Goal: Information Seeking & Learning: Learn about a topic

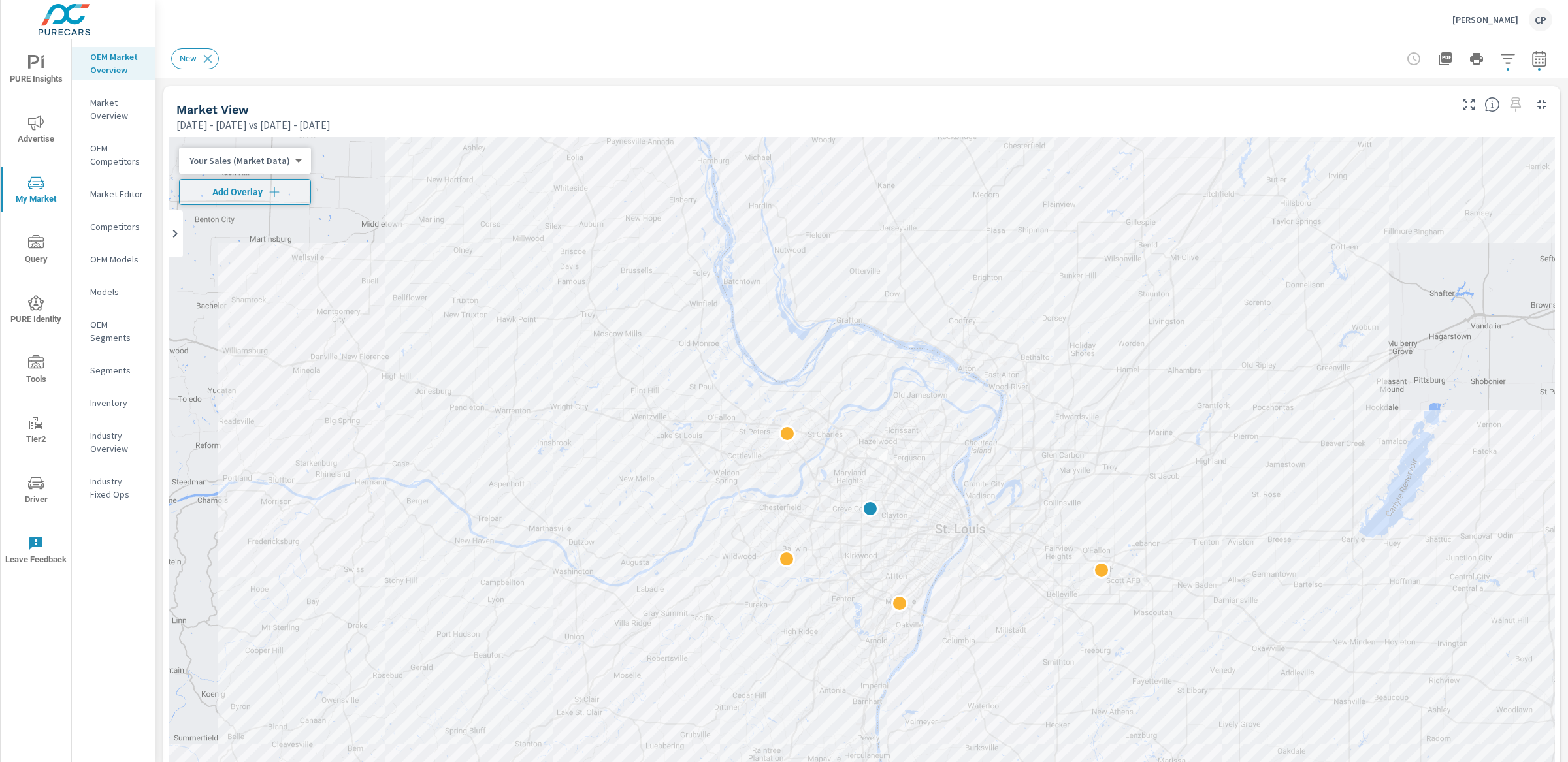
click at [1531, 59] on icon "button" at bounding box center [1539, 59] width 15 height 15
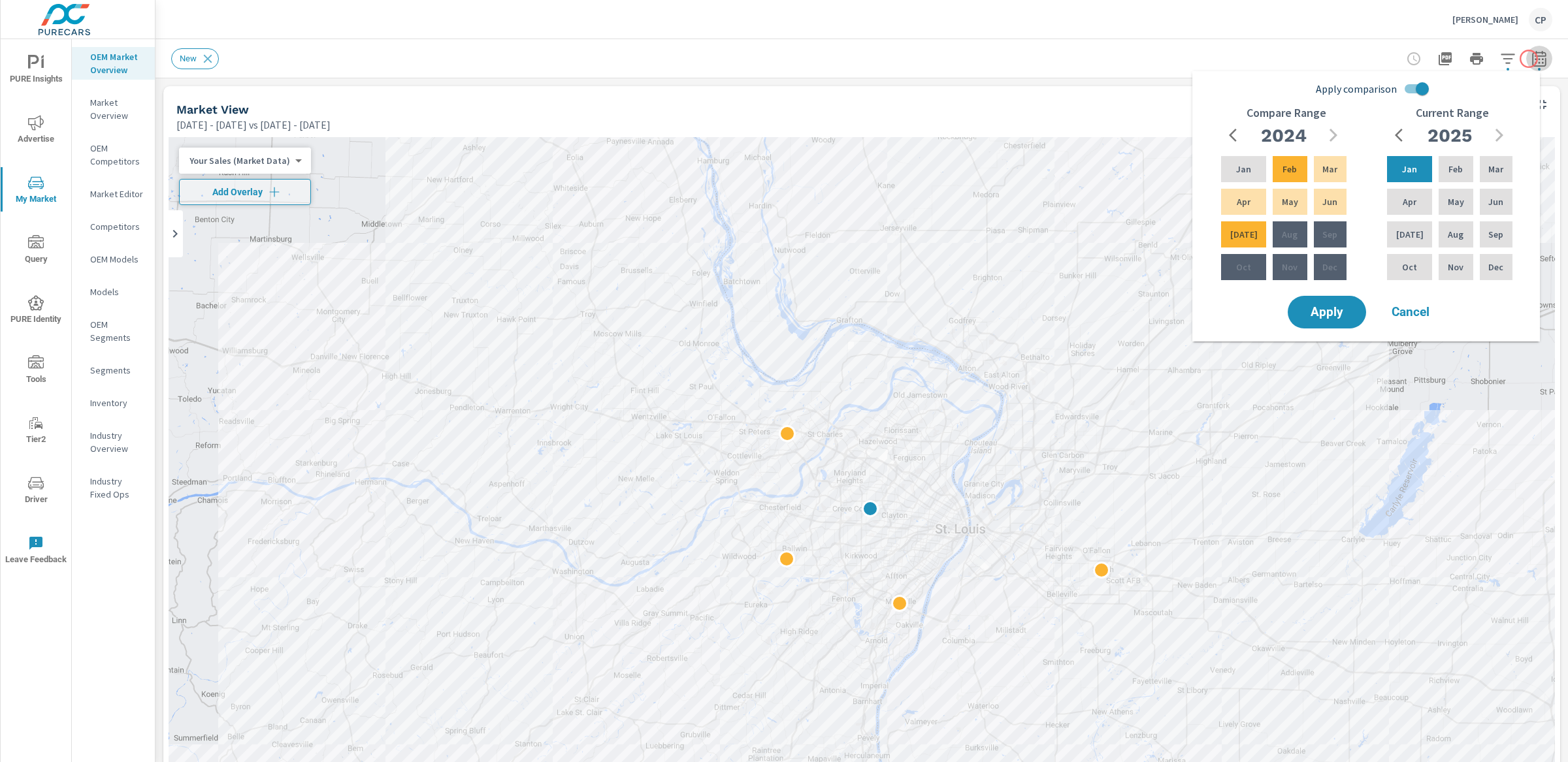
click at [1531, 59] on icon "button" at bounding box center [1539, 59] width 15 height 15
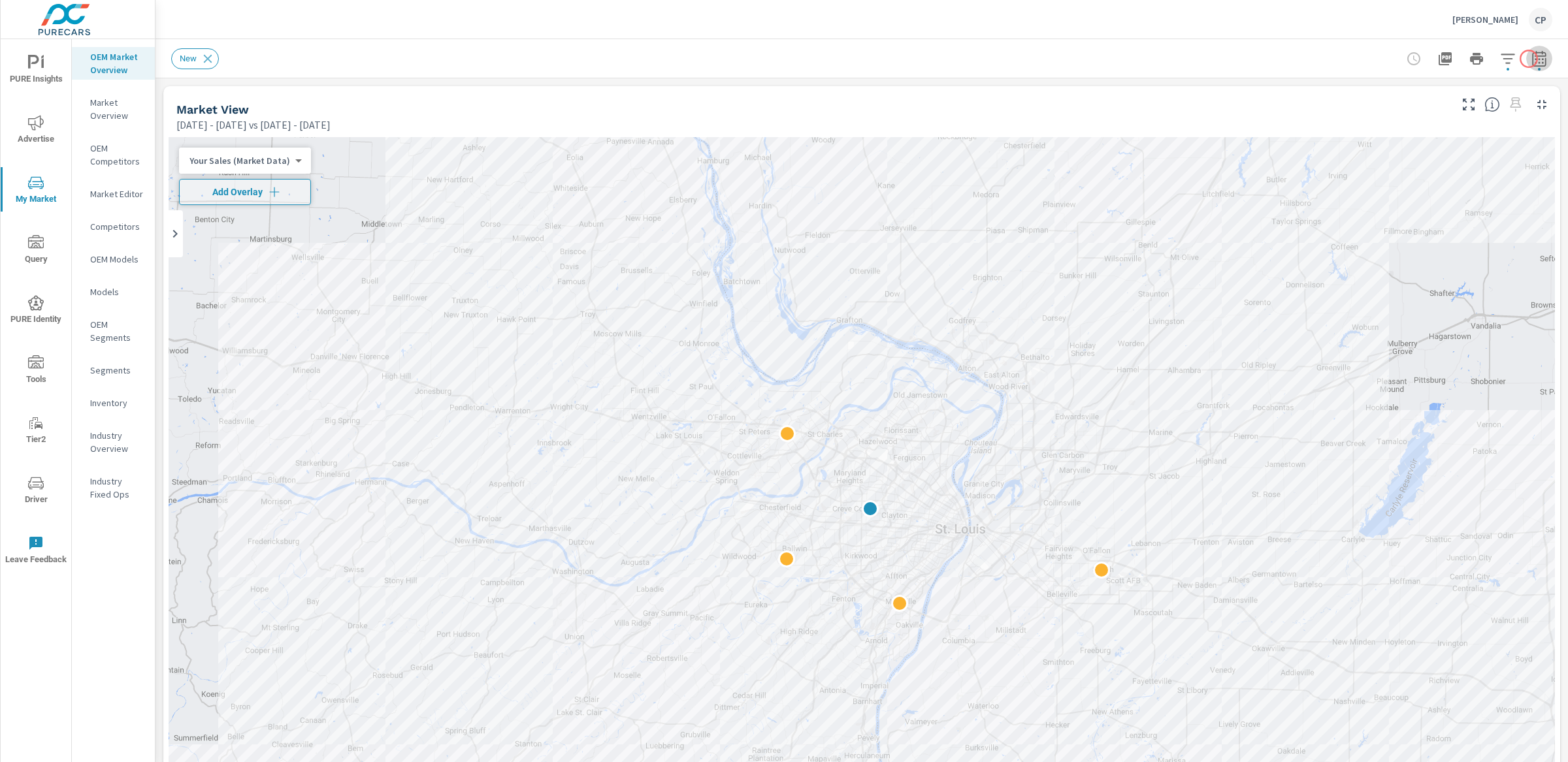
click at [1531, 59] on icon "button" at bounding box center [1539, 59] width 15 height 15
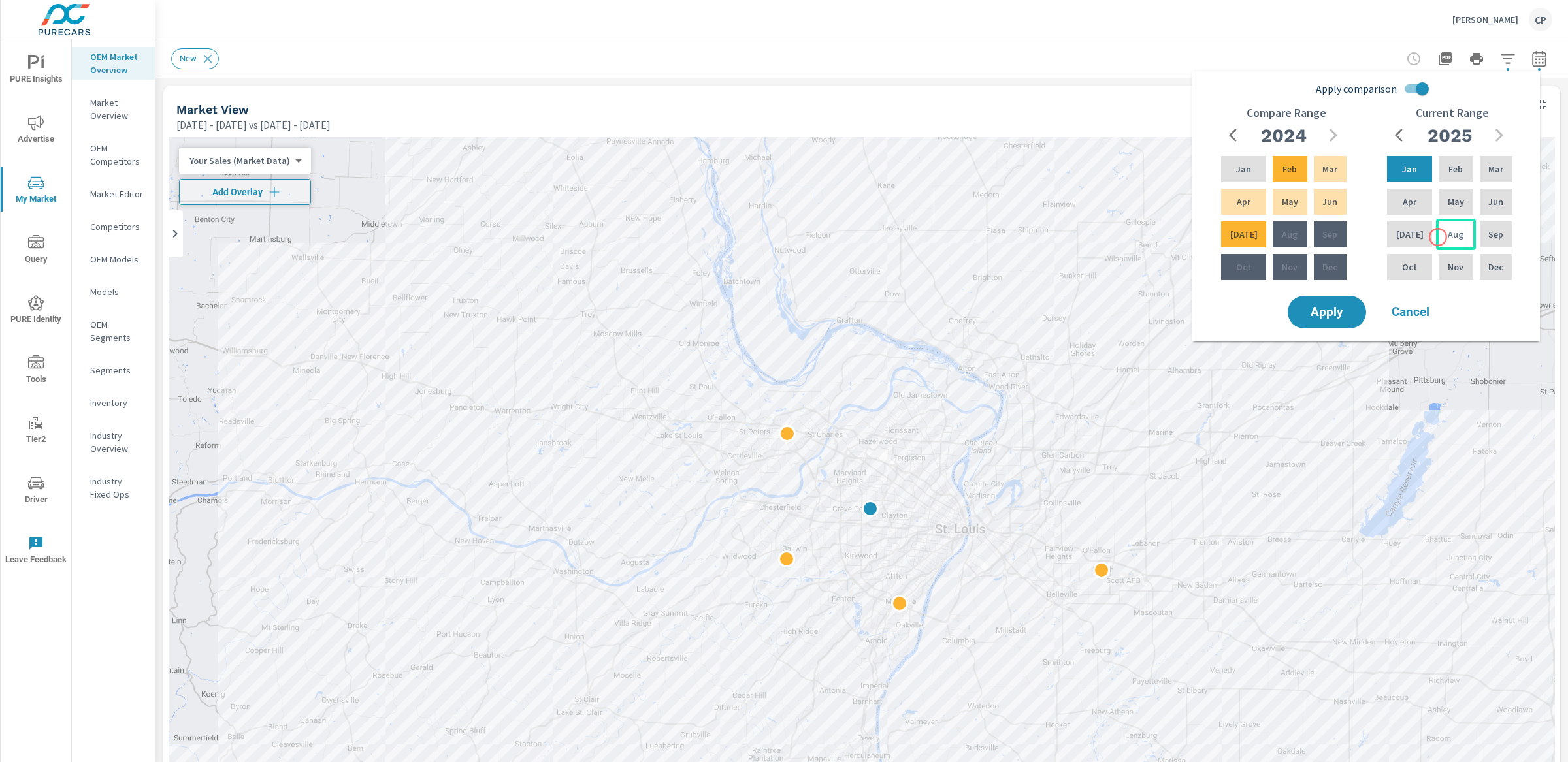
click at [1438, 237] on div "Aug" at bounding box center [1455, 234] width 39 height 31
click at [1403, 179] on div "Jan" at bounding box center [1409, 168] width 50 height 31
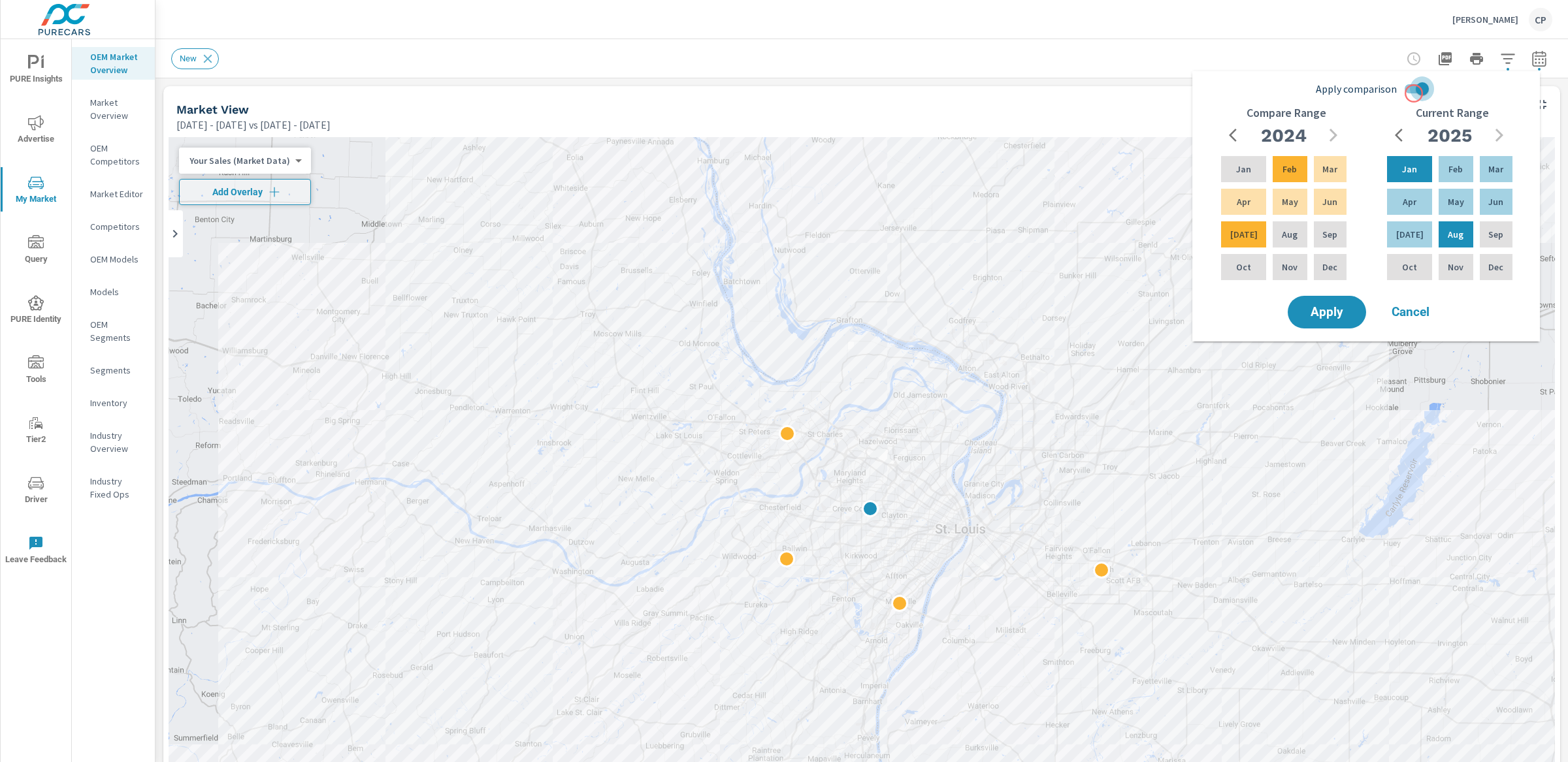
click at [1414, 93] on input "Apply comparison" at bounding box center [1422, 88] width 74 height 25
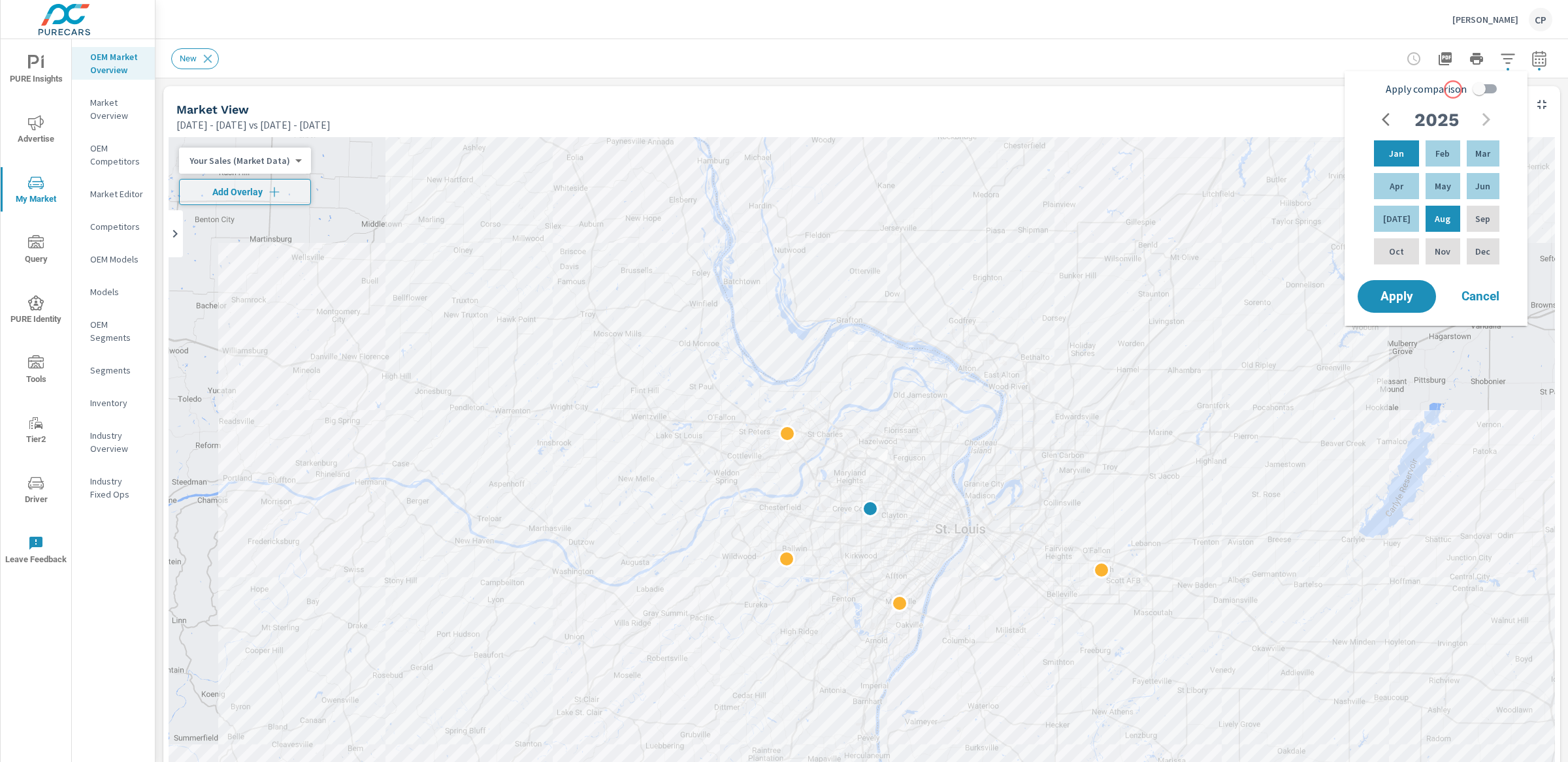
click at [1453, 89] on span "Apply comparison" at bounding box center [1425, 88] width 81 height 15
click at [1453, 89] on input "Apply comparison" at bounding box center [1479, 88] width 74 height 25
checkbox input "true"
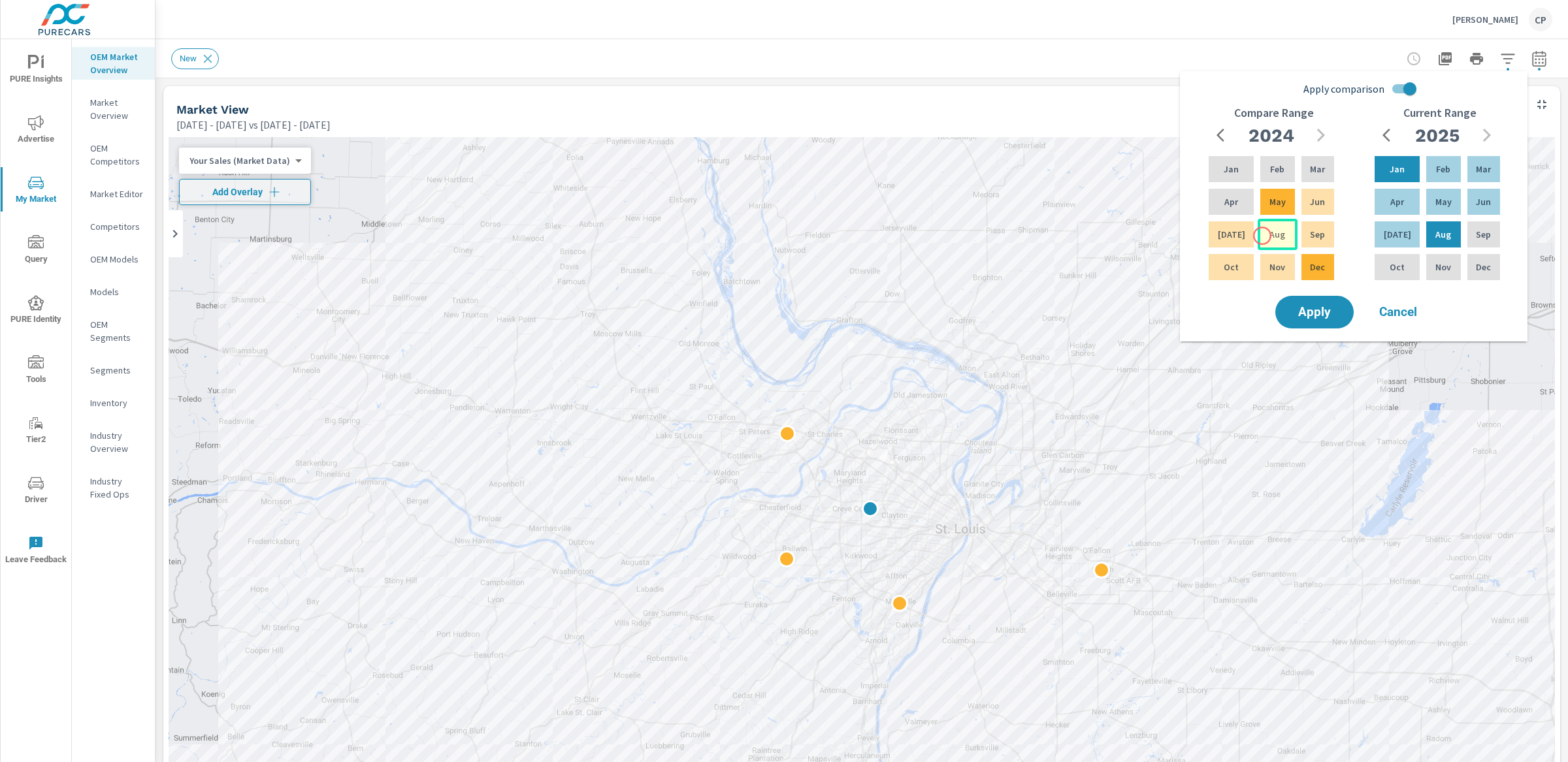
click at [1269, 236] on p "Aug" at bounding box center [1277, 235] width 15 height 13
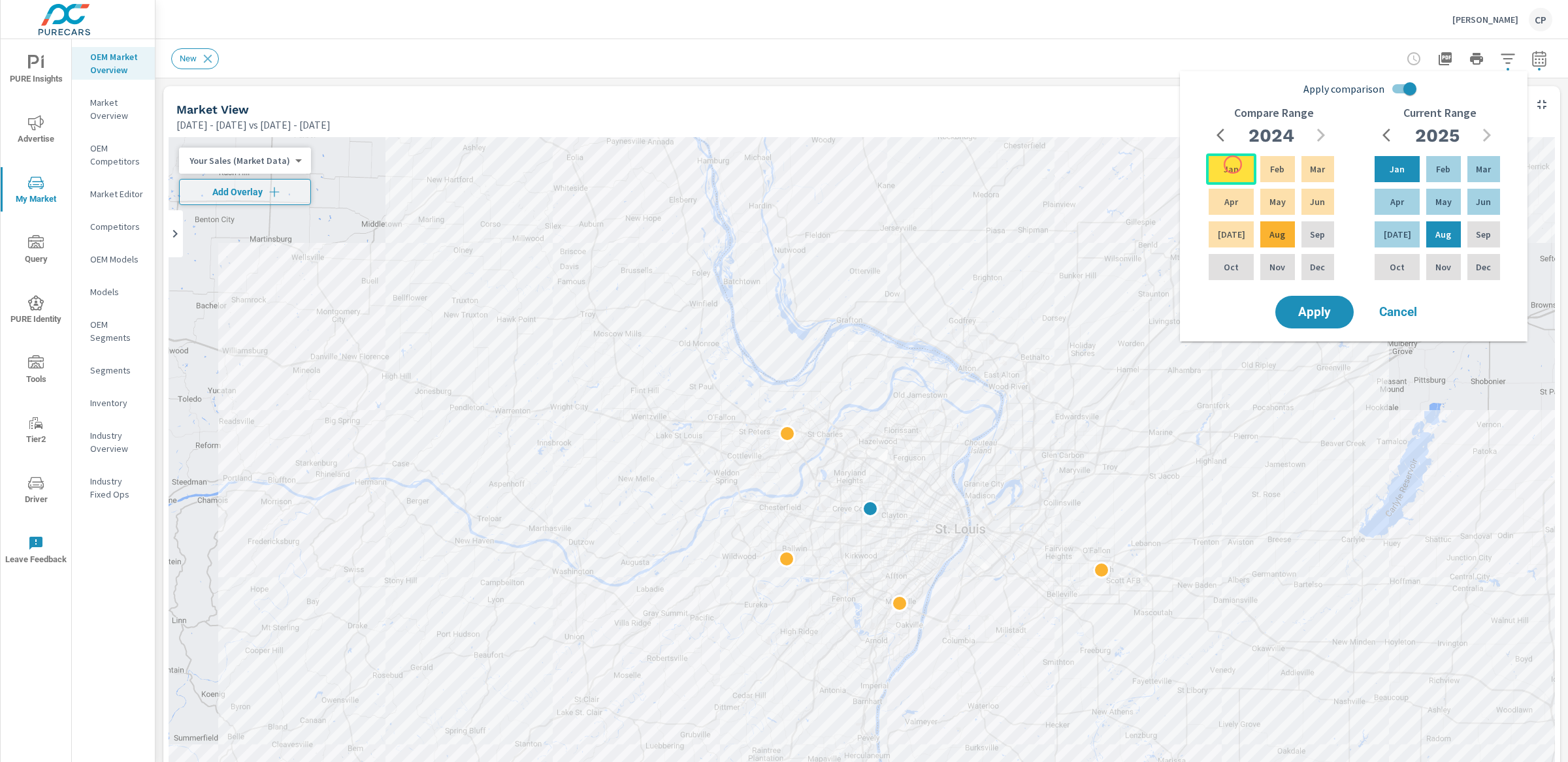
click at [1233, 165] on p "Jan" at bounding box center [1231, 169] width 15 height 13
click at [1321, 293] on div "Apply Cancel" at bounding box center [1356, 312] width 167 height 38
click at [1322, 303] on button "Apply" at bounding box center [1314, 312] width 81 height 34
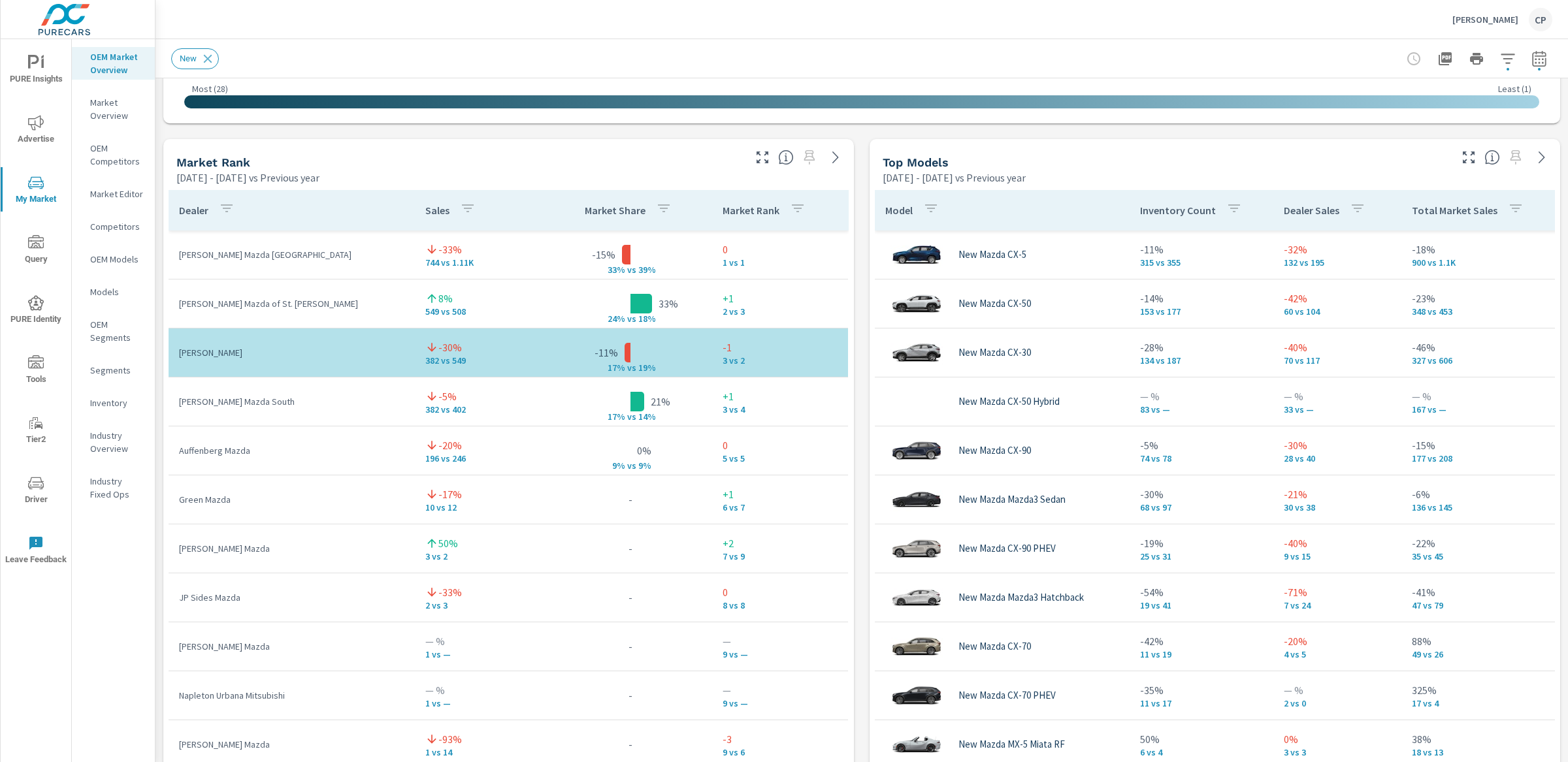
scroll to position [811, 0]
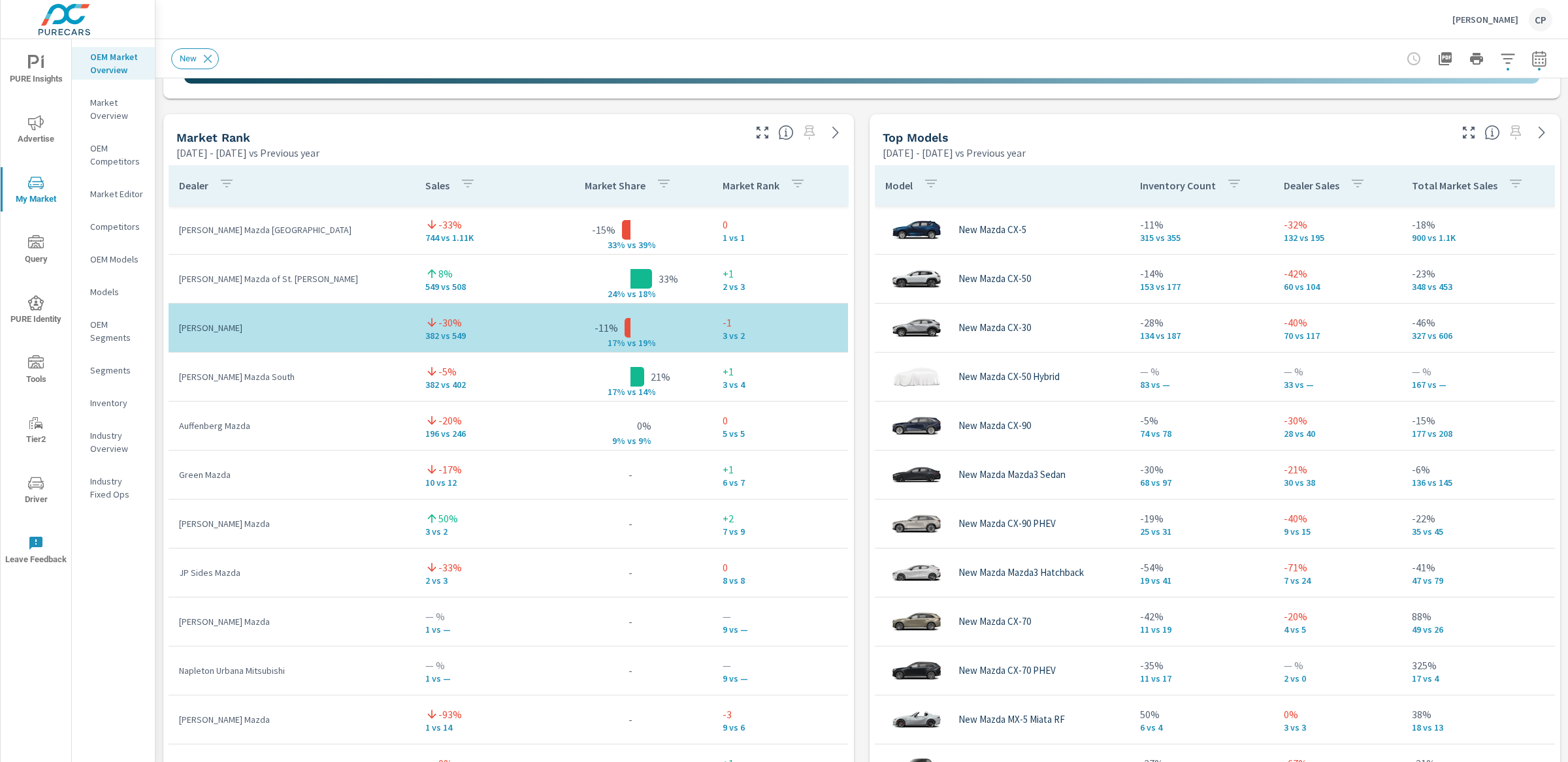
click at [1531, 65] on icon "button" at bounding box center [1539, 59] width 15 height 15
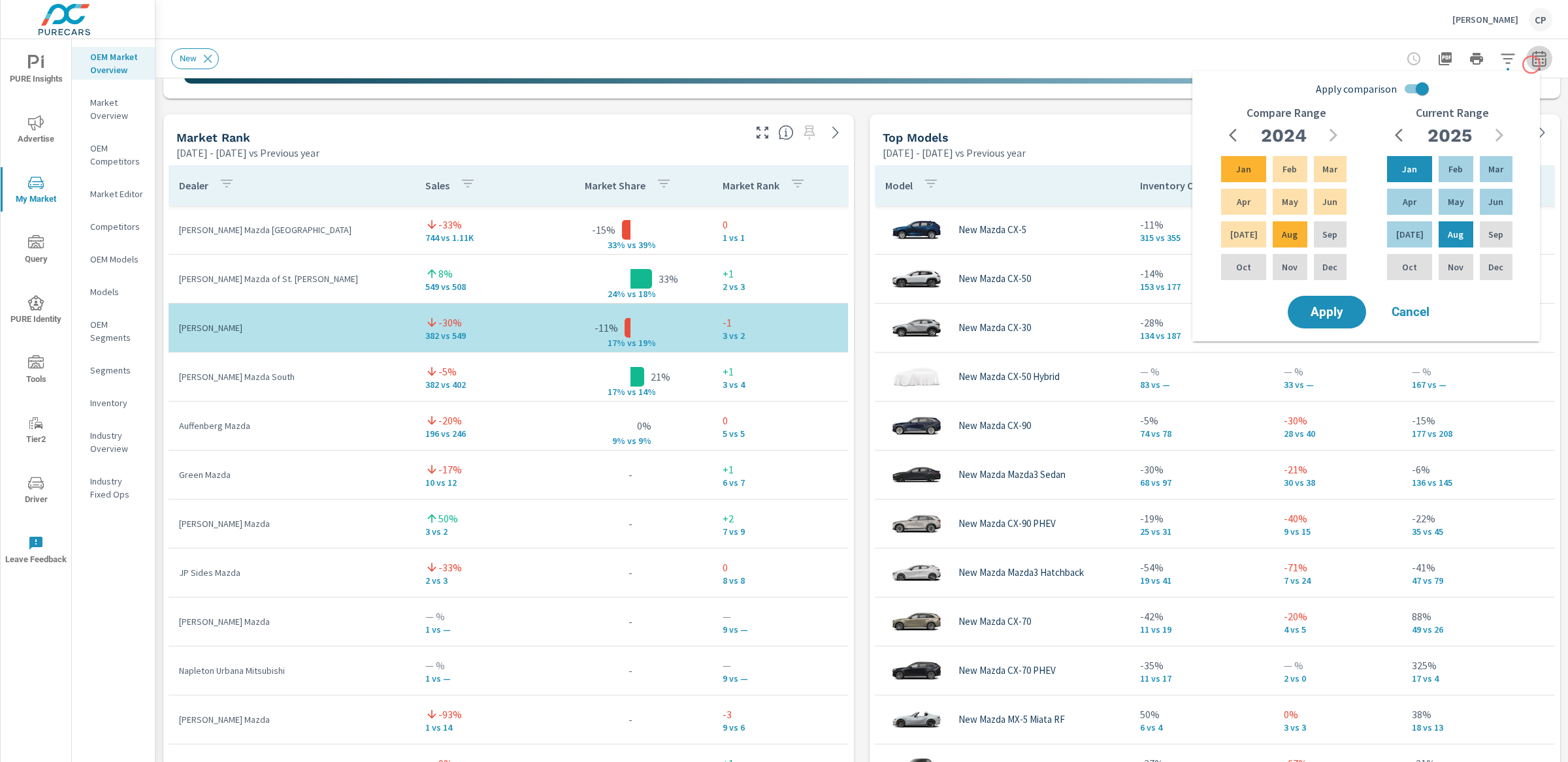
click at [1531, 65] on icon "button" at bounding box center [1539, 59] width 15 height 15
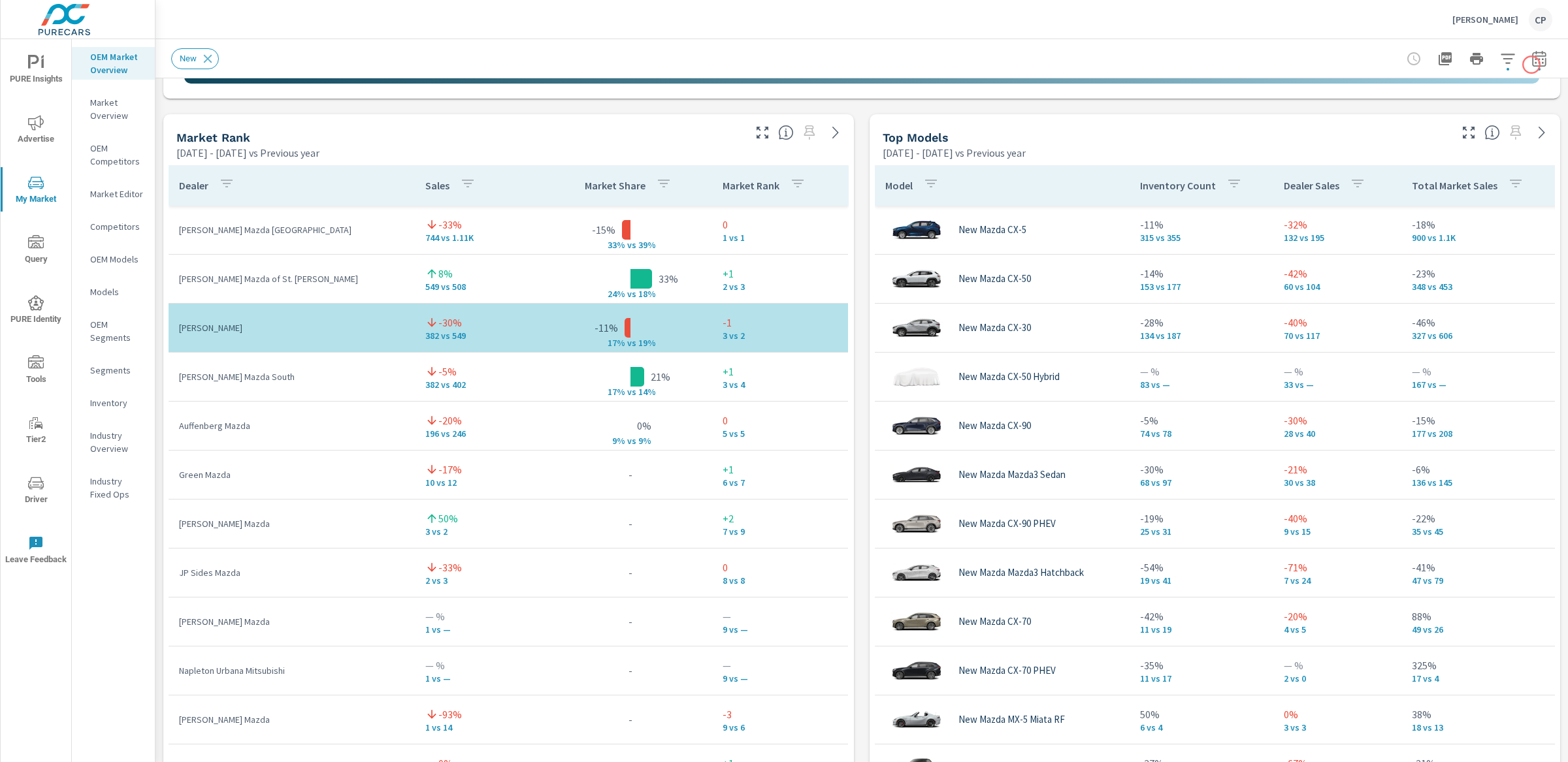
click at [1531, 63] on icon "button" at bounding box center [1539, 59] width 15 height 15
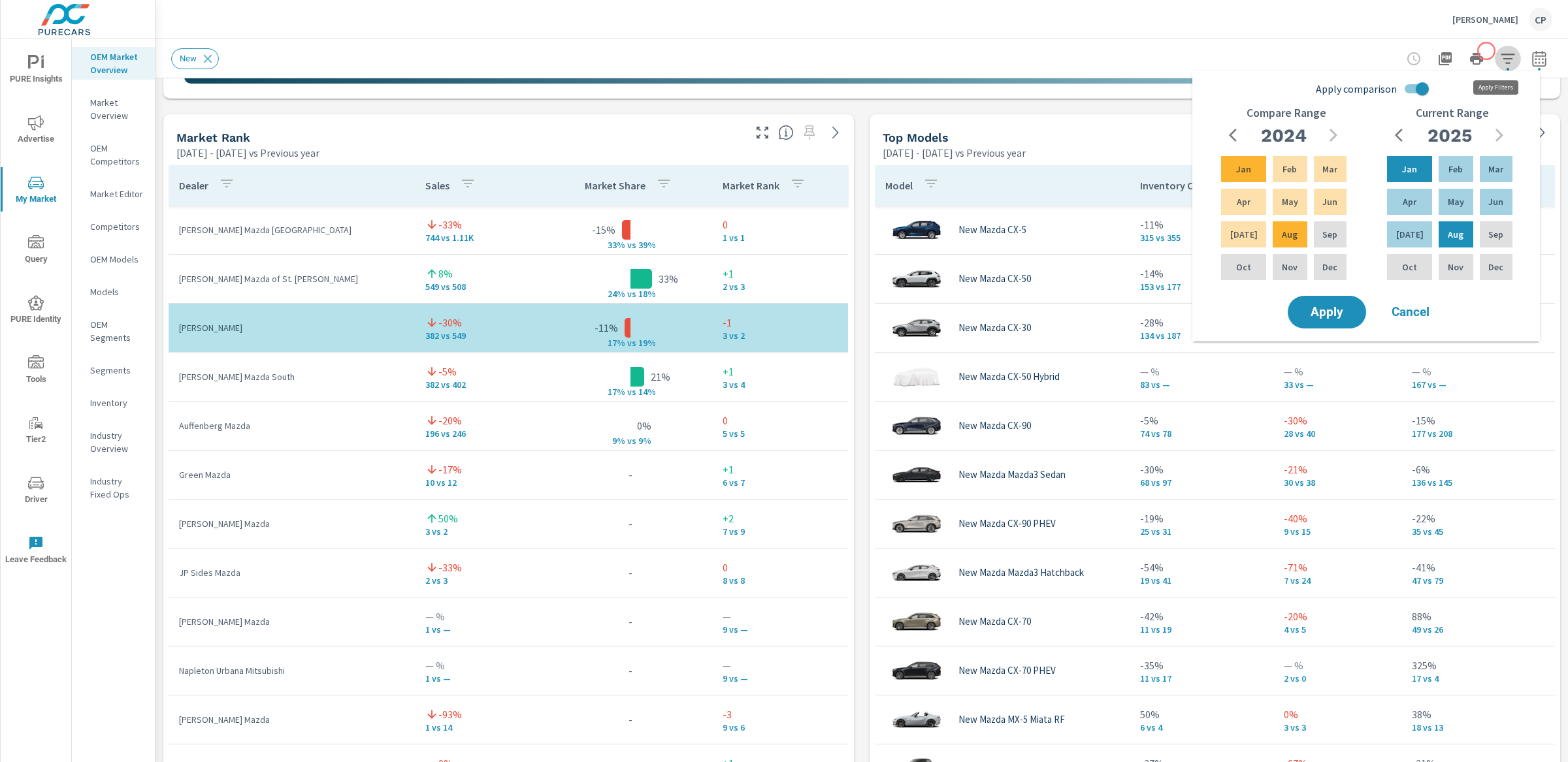
click at [1495, 51] on button "button" at bounding box center [1507, 58] width 26 height 26
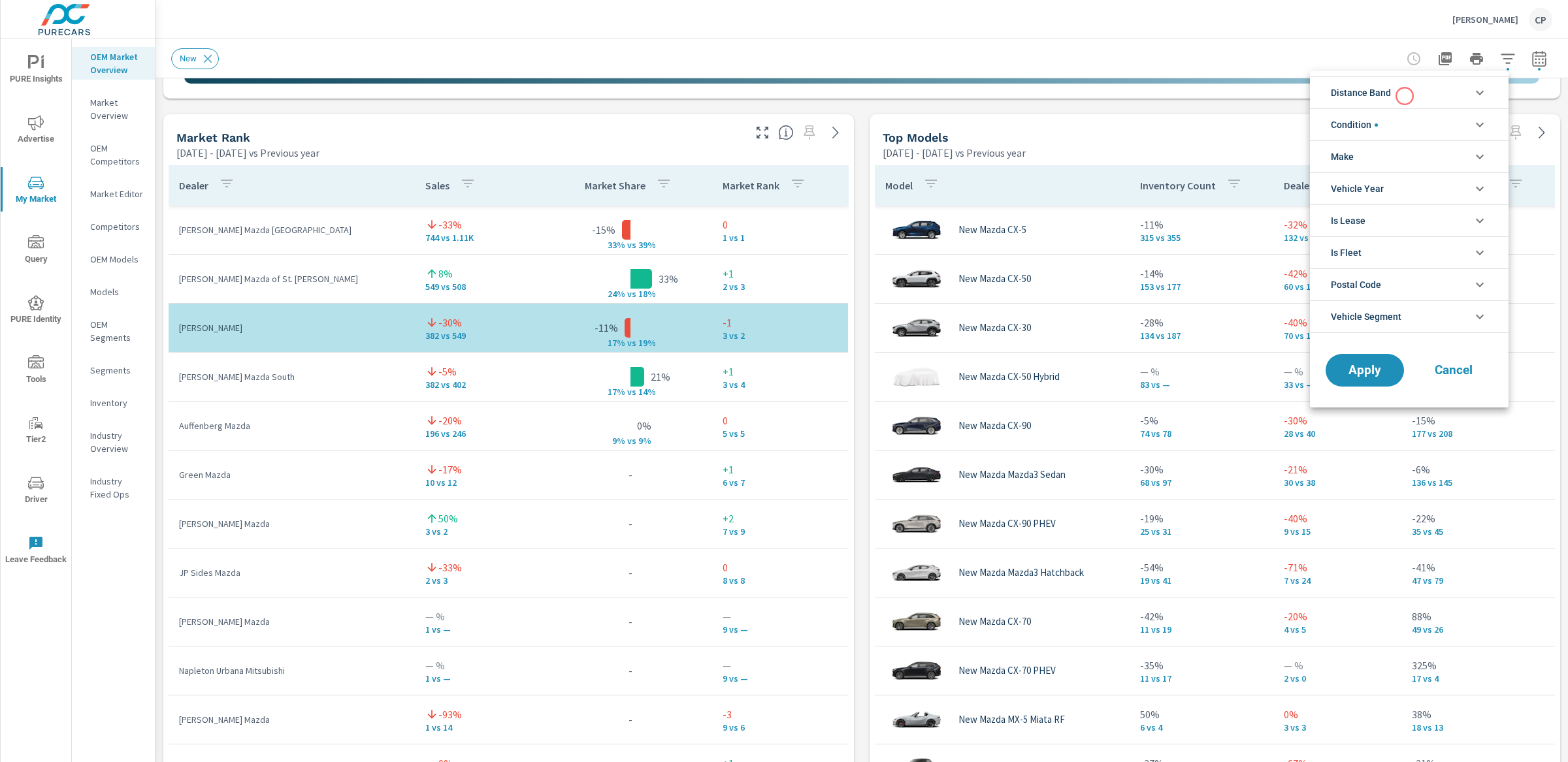
click at [1399, 97] on li "Distance Band" at bounding box center [1409, 92] width 199 height 32
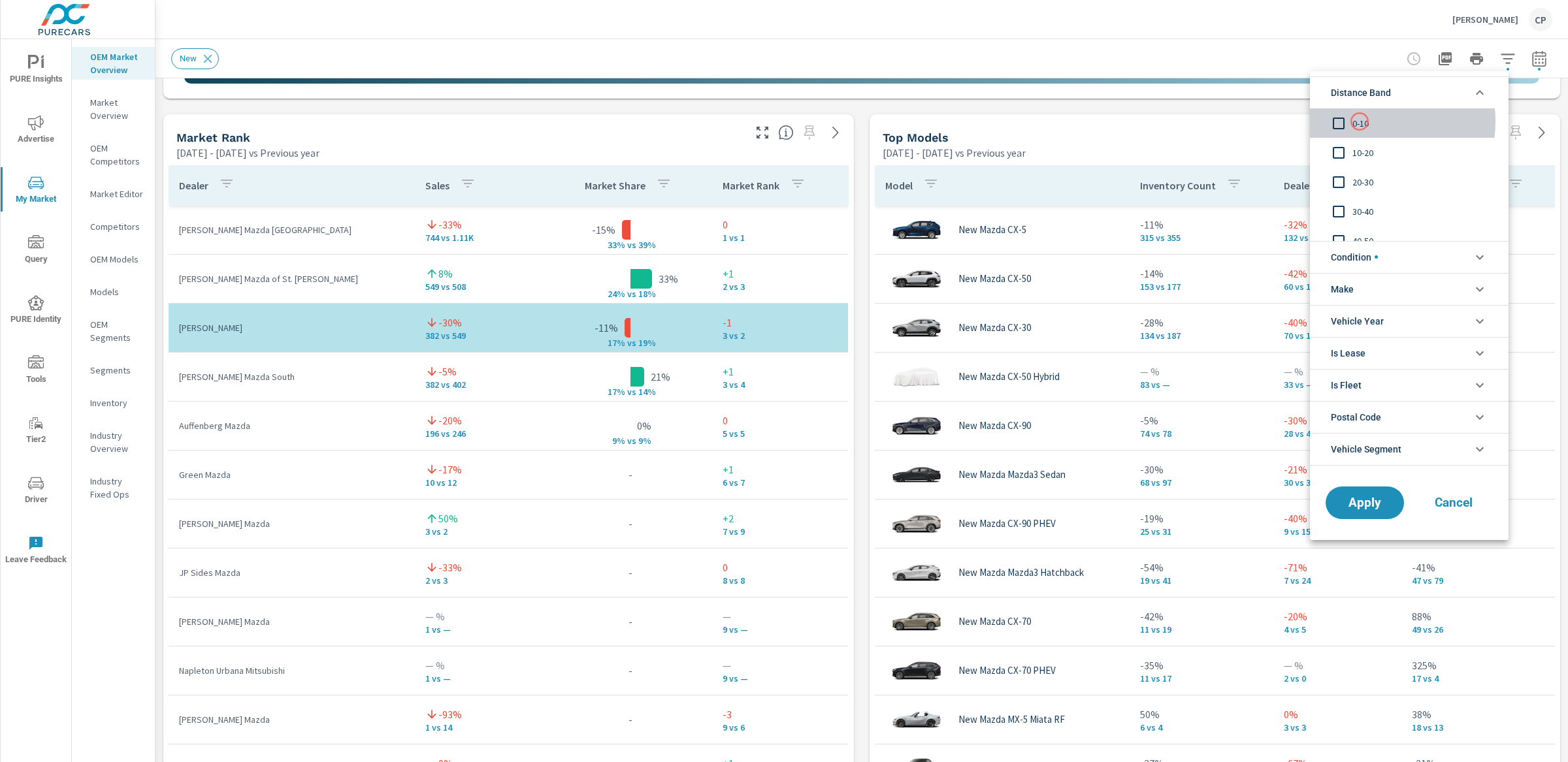
click at [1360, 122] on span "0-10" at bounding box center [1423, 124] width 143 height 15
click at [1341, 160] on input "filter options" at bounding box center [1338, 152] width 28 height 28
click at [1368, 479] on div "Apply Cancel" at bounding box center [1409, 505] width 199 height 69
click at [1370, 499] on span "Apply" at bounding box center [1364, 502] width 53 height 12
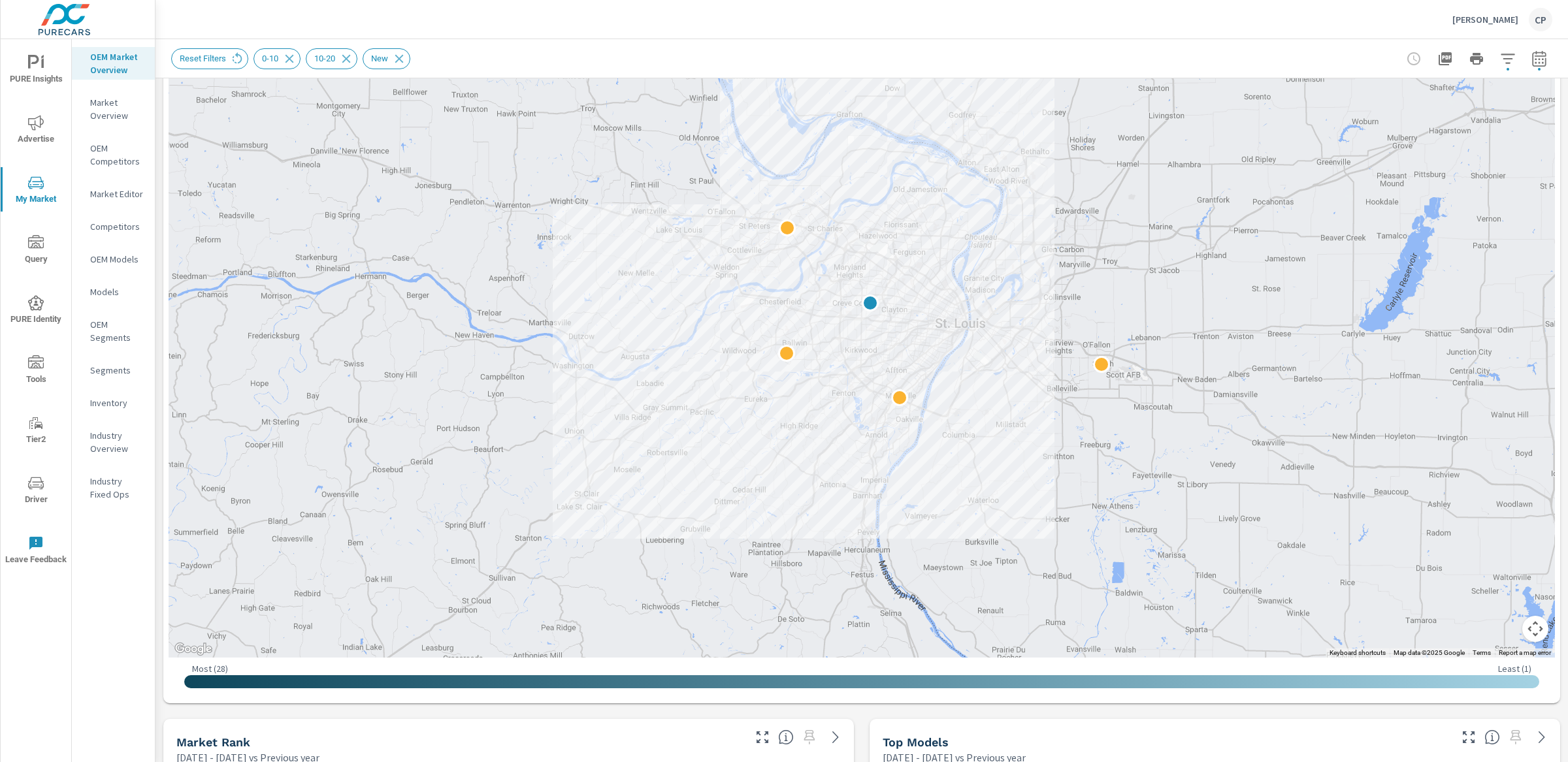
scroll to position [152, 0]
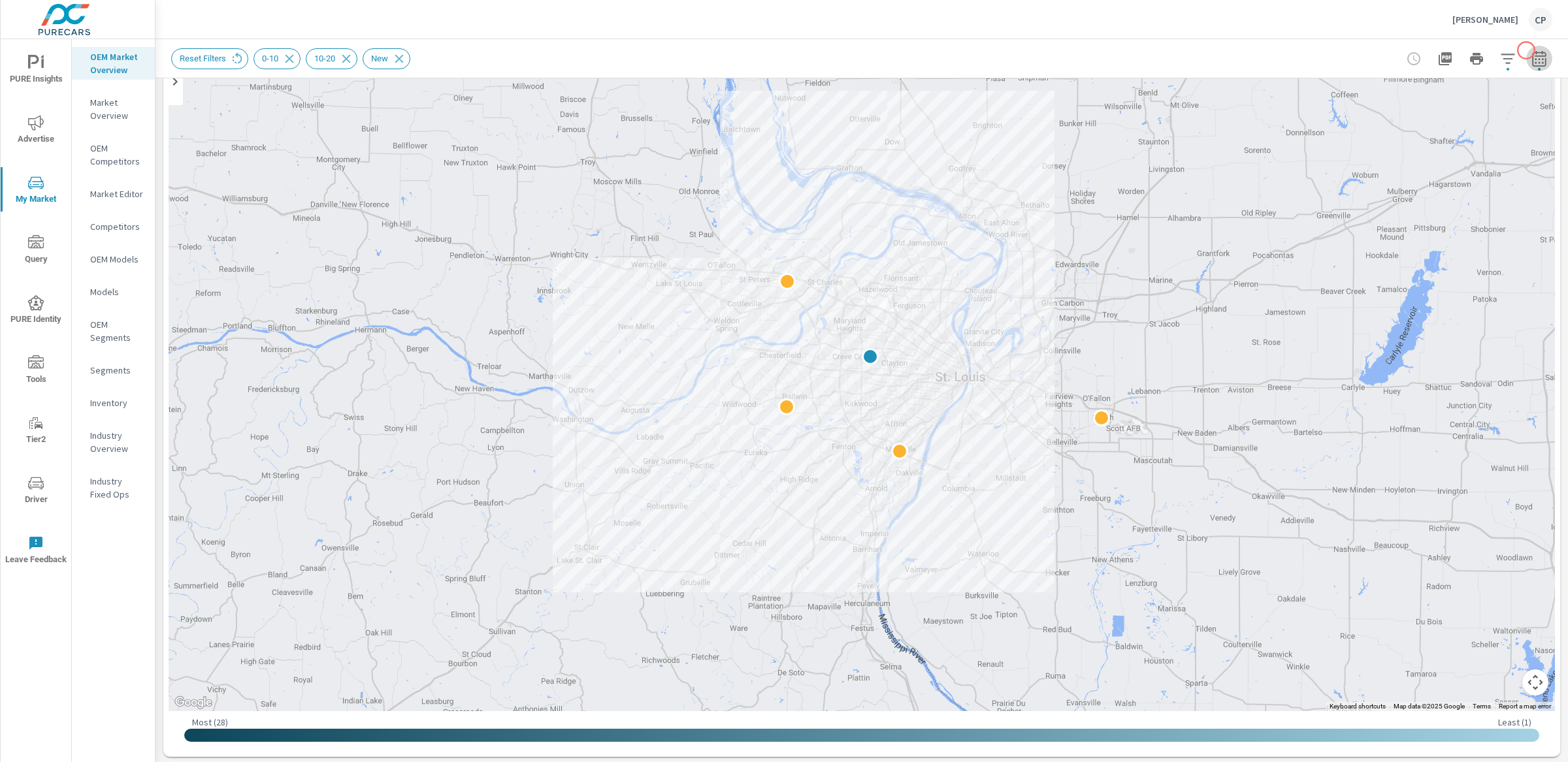
click at [1531, 51] on icon "button" at bounding box center [1539, 59] width 15 height 15
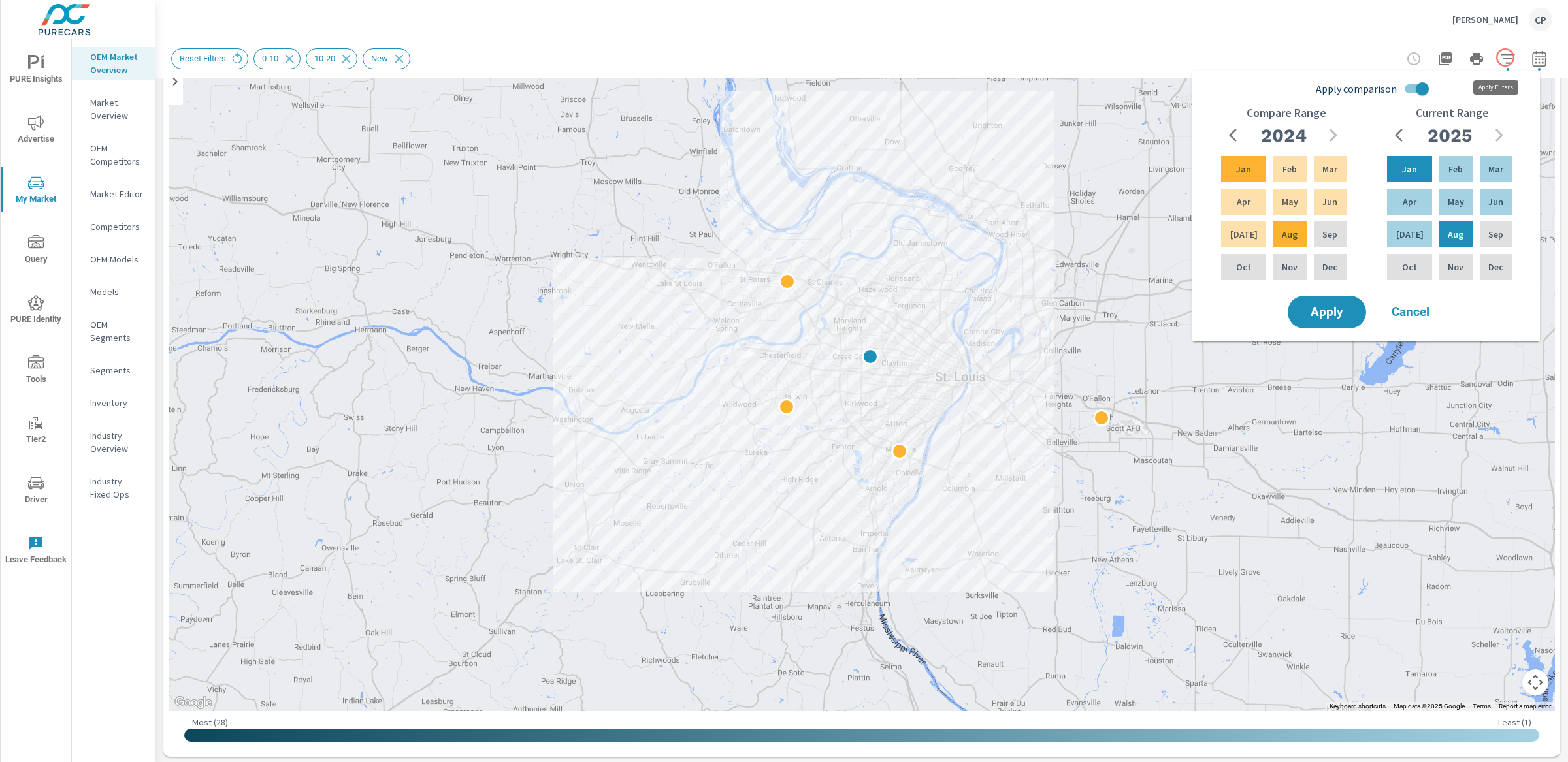
click at [1505, 57] on button "button" at bounding box center [1507, 58] width 26 height 26
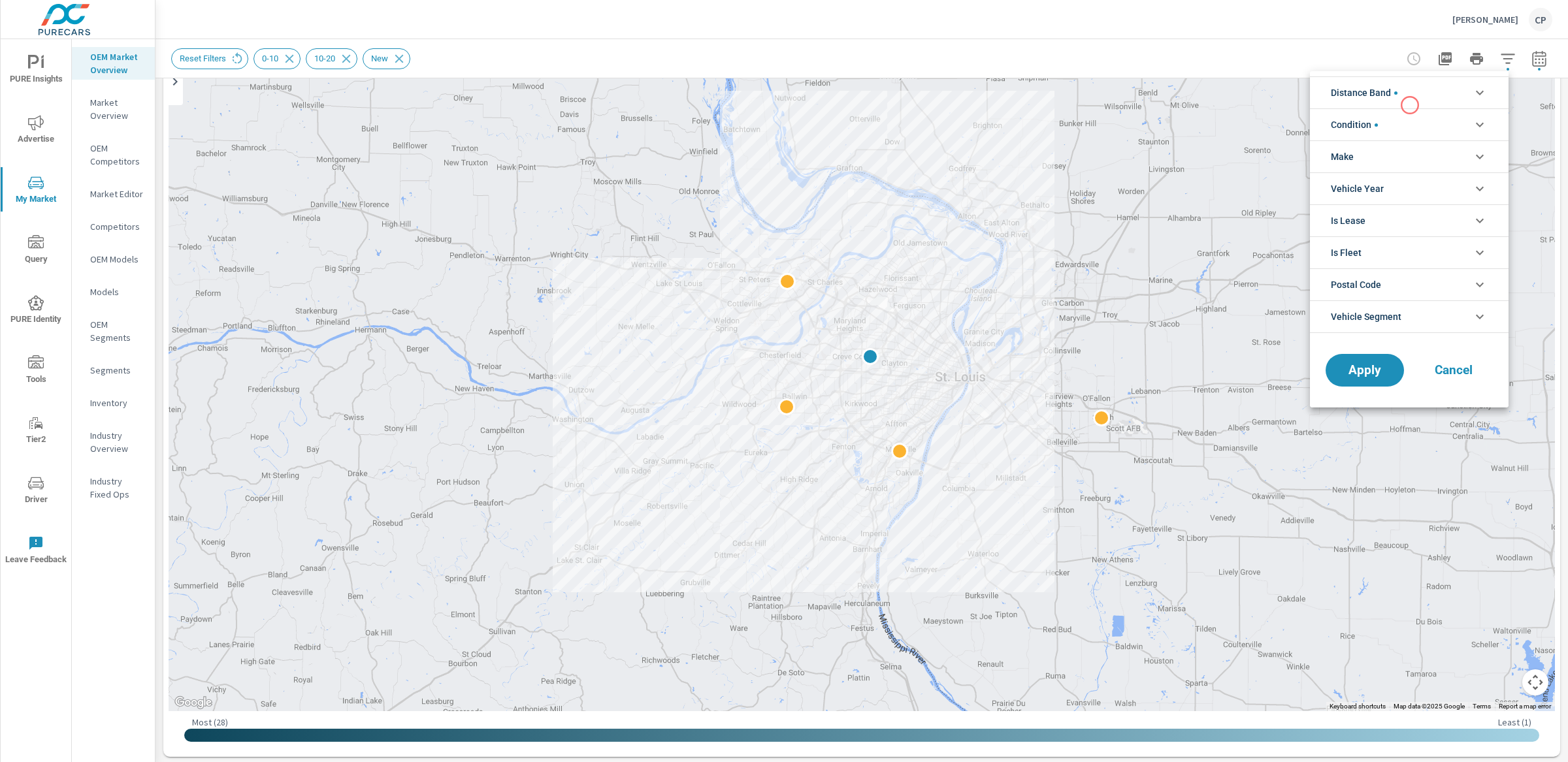
click at [1406, 96] on li "Distance Band" at bounding box center [1409, 92] width 199 height 32
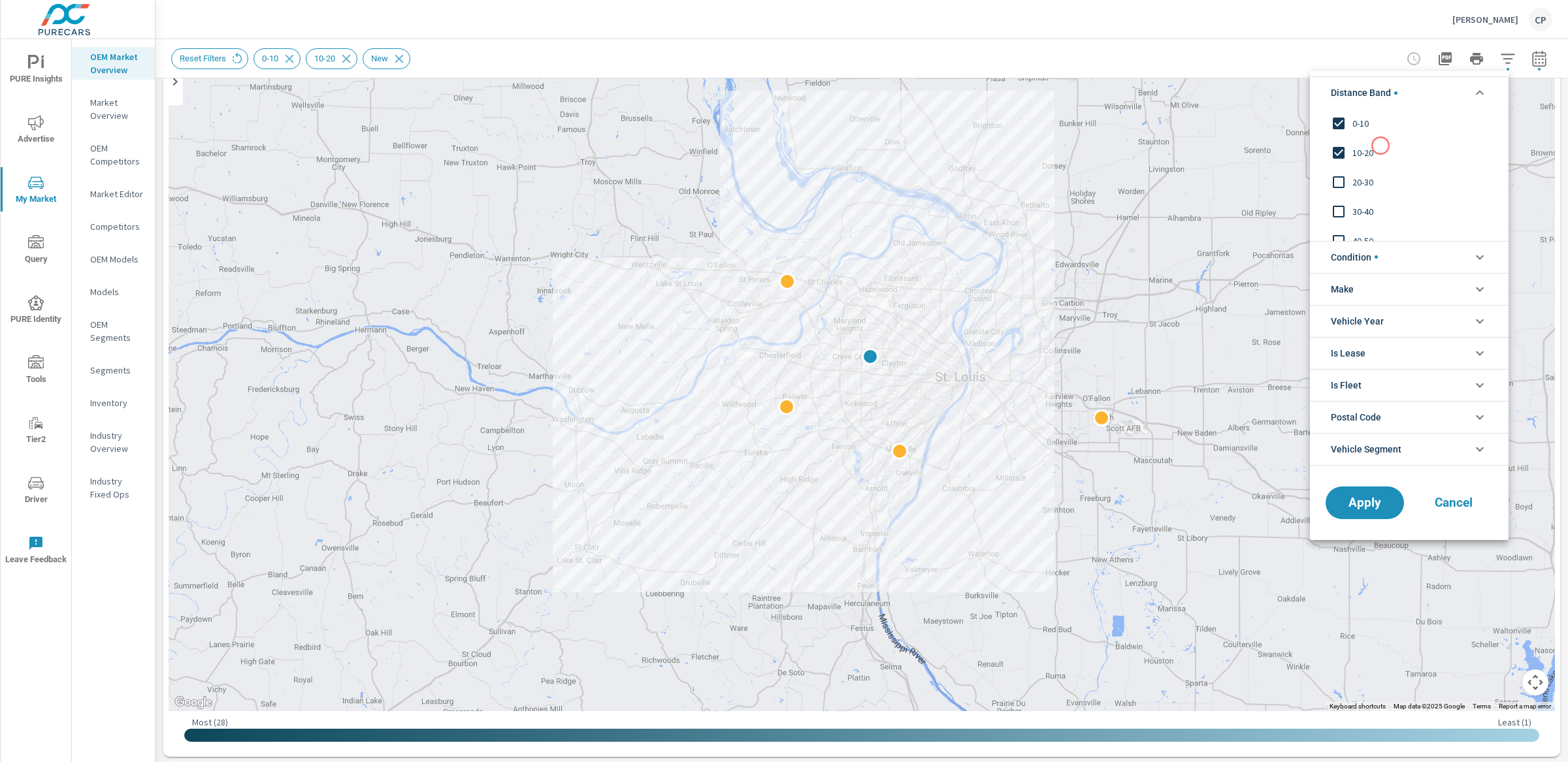
click at [1362, 148] on span "10-20" at bounding box center [1423, 152] width 143 height 15
click at [1382, 499] on span "Apply" at bounding box center [1364, 502] width 53 height 12
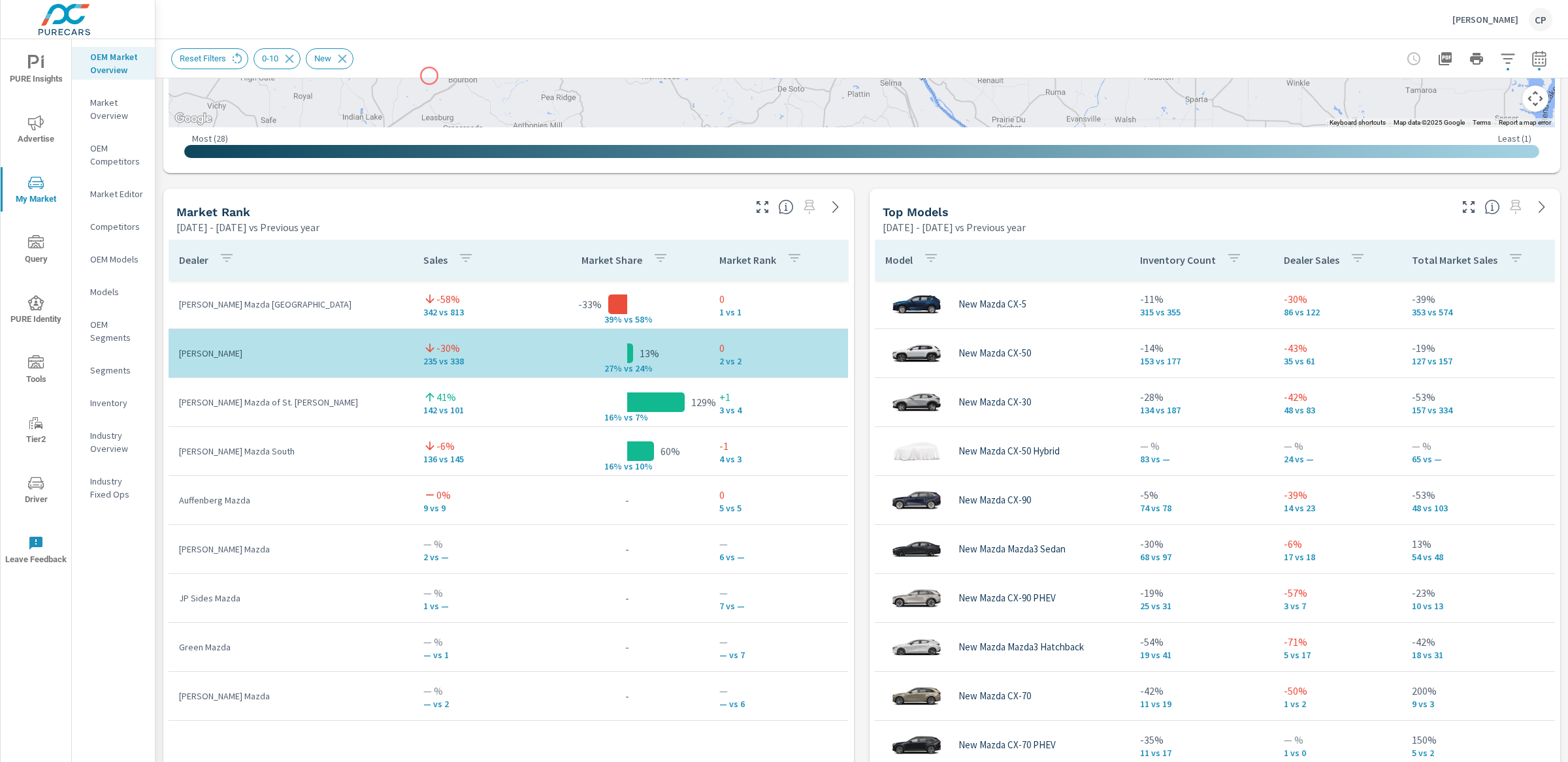
scroll to position [761, 0]
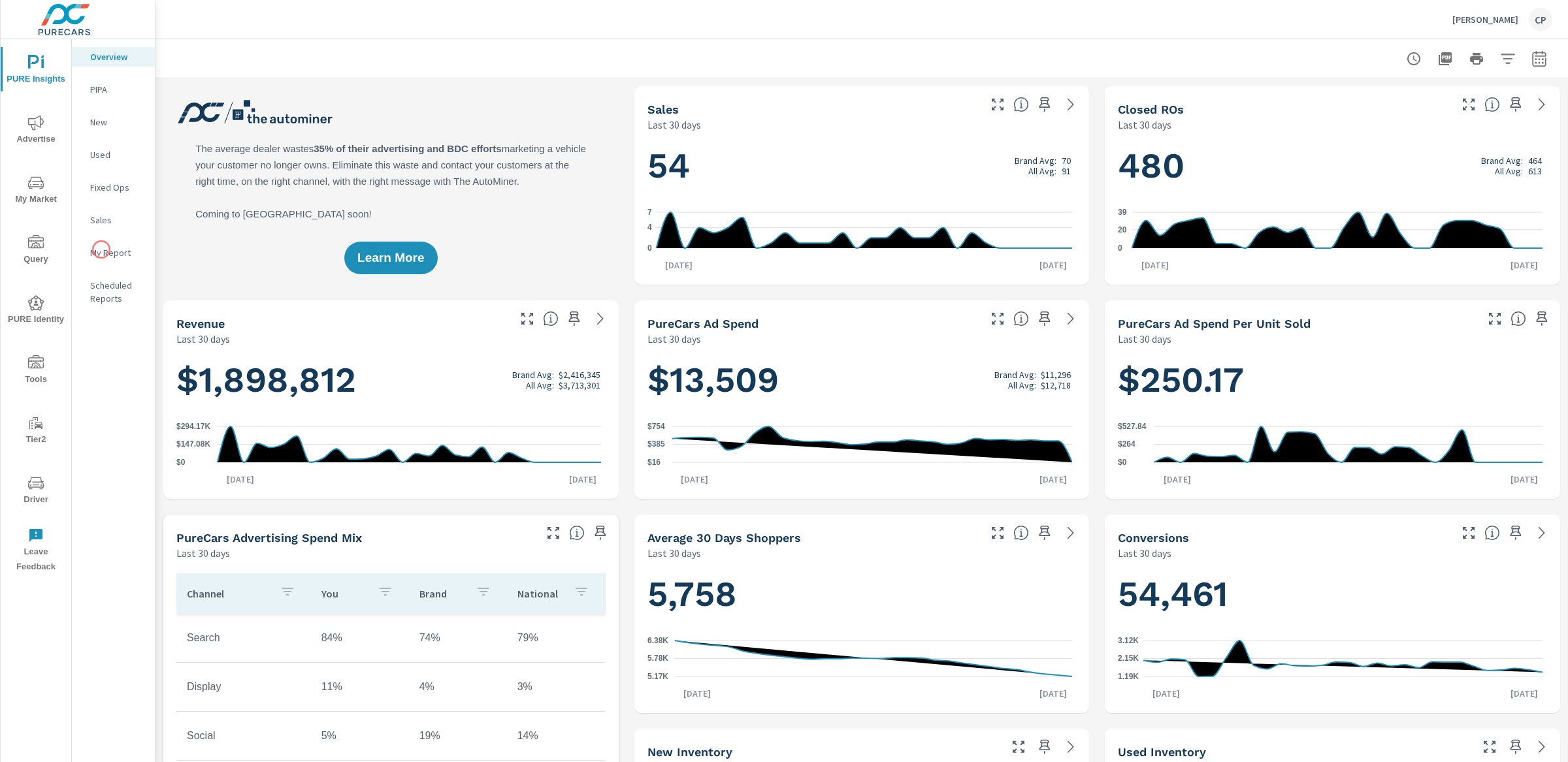
click at [103, 249] on p "My Report" at bounding box center [117, 253] width 54 height 13
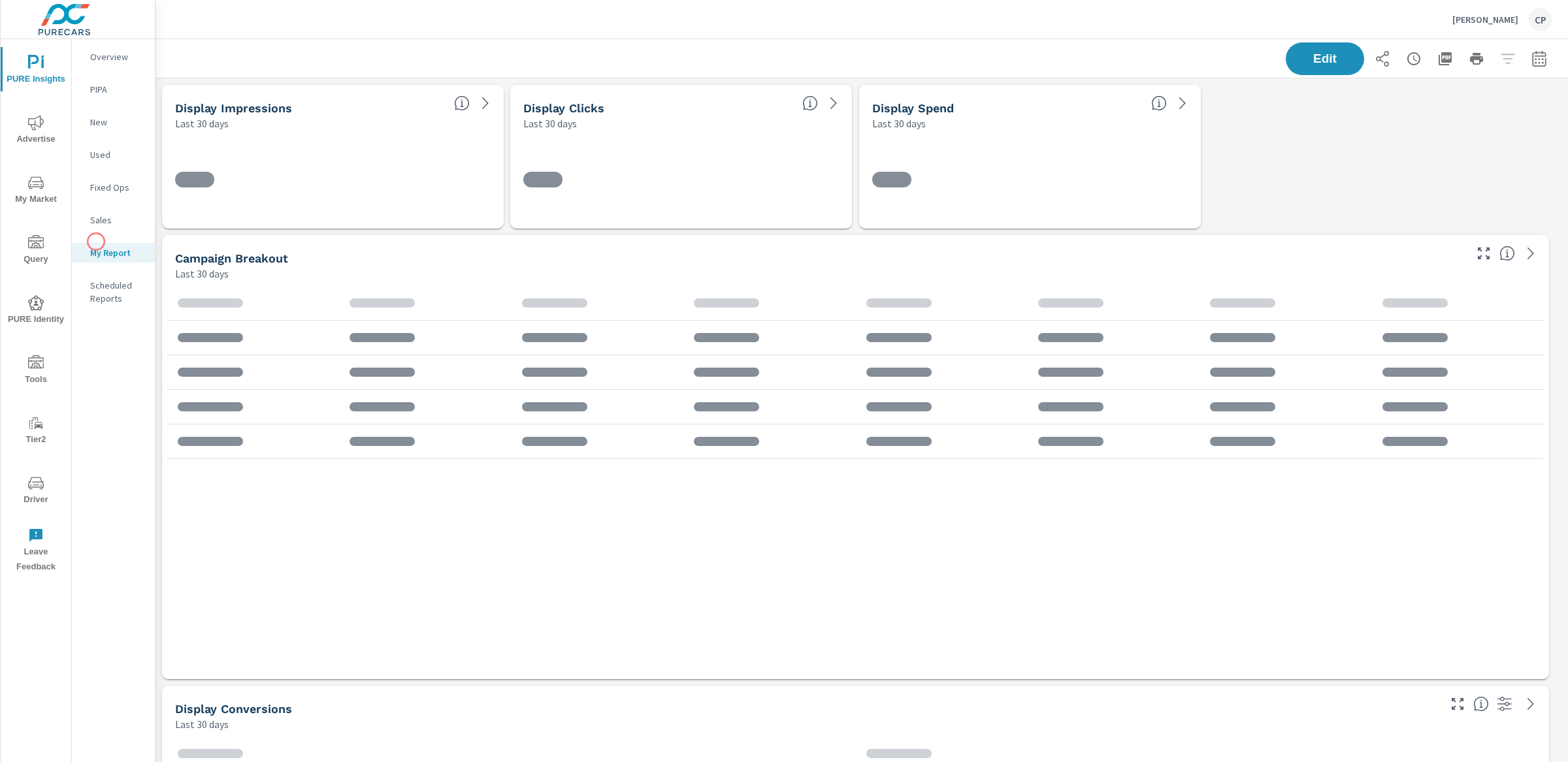
scroll to position [4538, 1425]
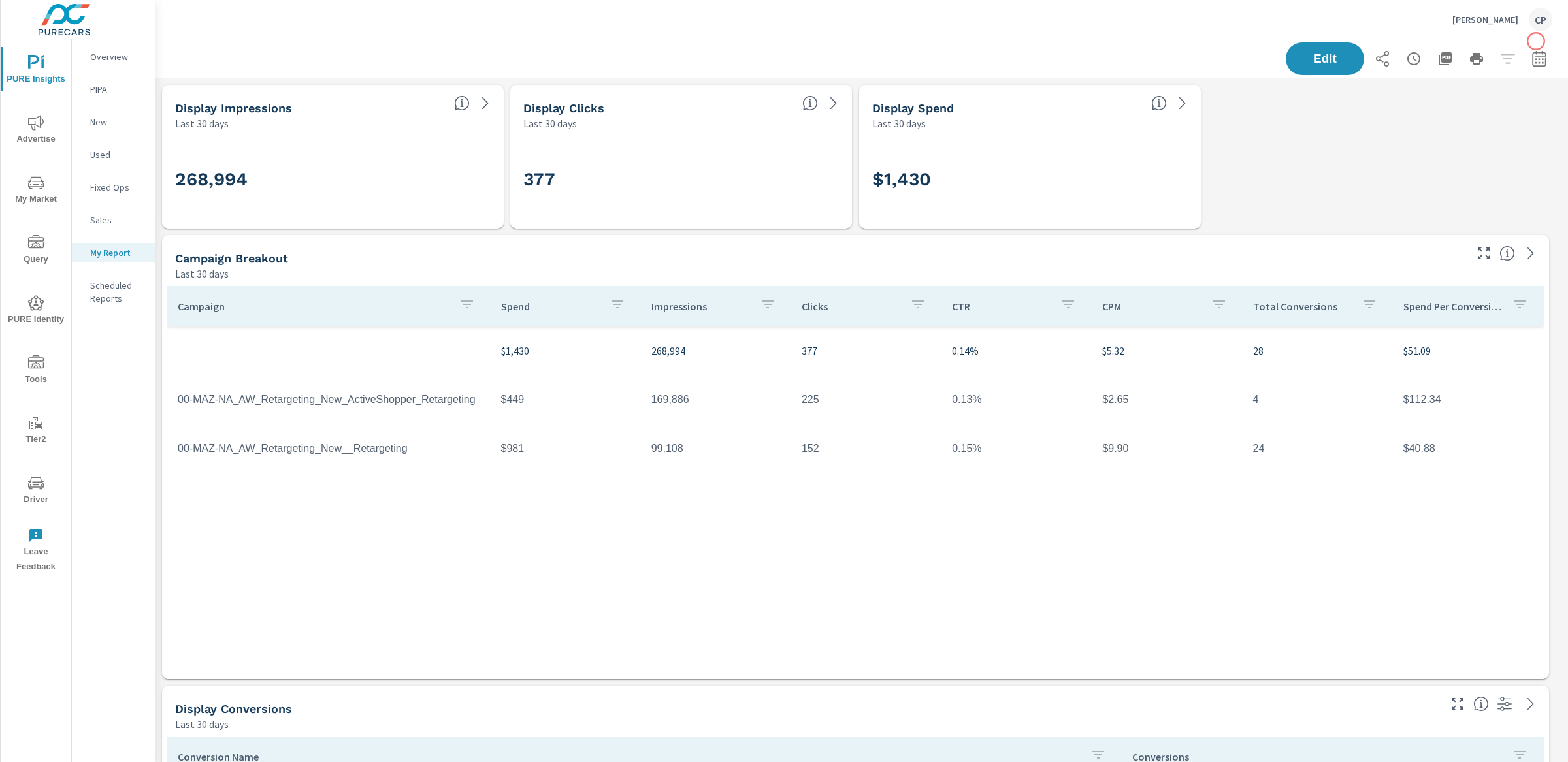
click at [1526, 68] on button "button" at bounding box center [1539, 58] width 26 height 26
click at [1414, 113] on select "Custom Yesterday Last week Last 7 days Last 14 days Last 30 days Last 45 days L…" at bounding box center [1421, 112] width 130 height 26
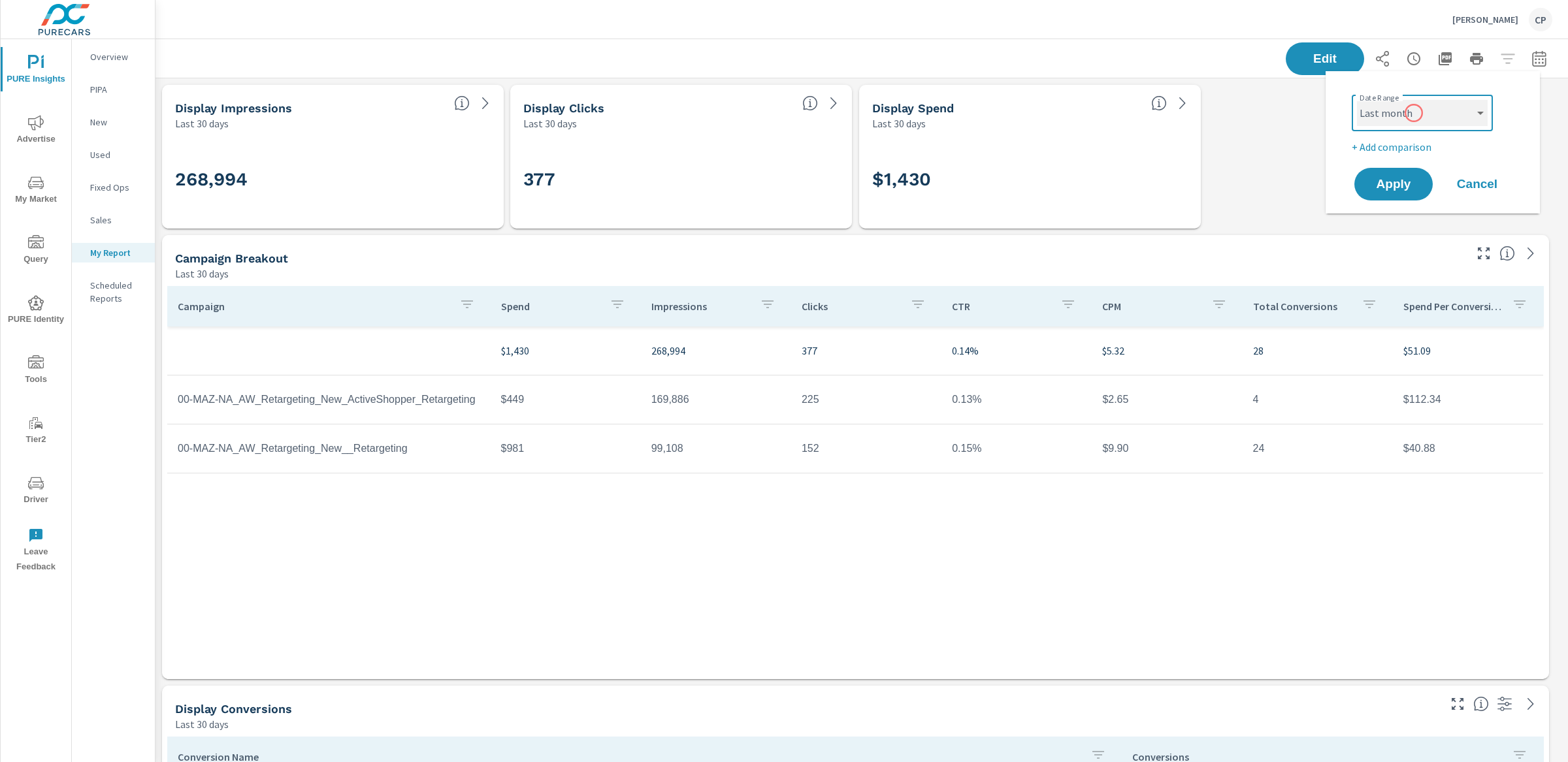
click at [1357, 100] on select "Custom Yesterday Last week Last 7 days Last 14 days Last 30 days Last 45 days L…" at bounding box center [1421, 112] width 130 height 26
select select "Last month"
click at [1415, 167] on button "Apply" at bounding box center [1393, 185] width 81 height 34
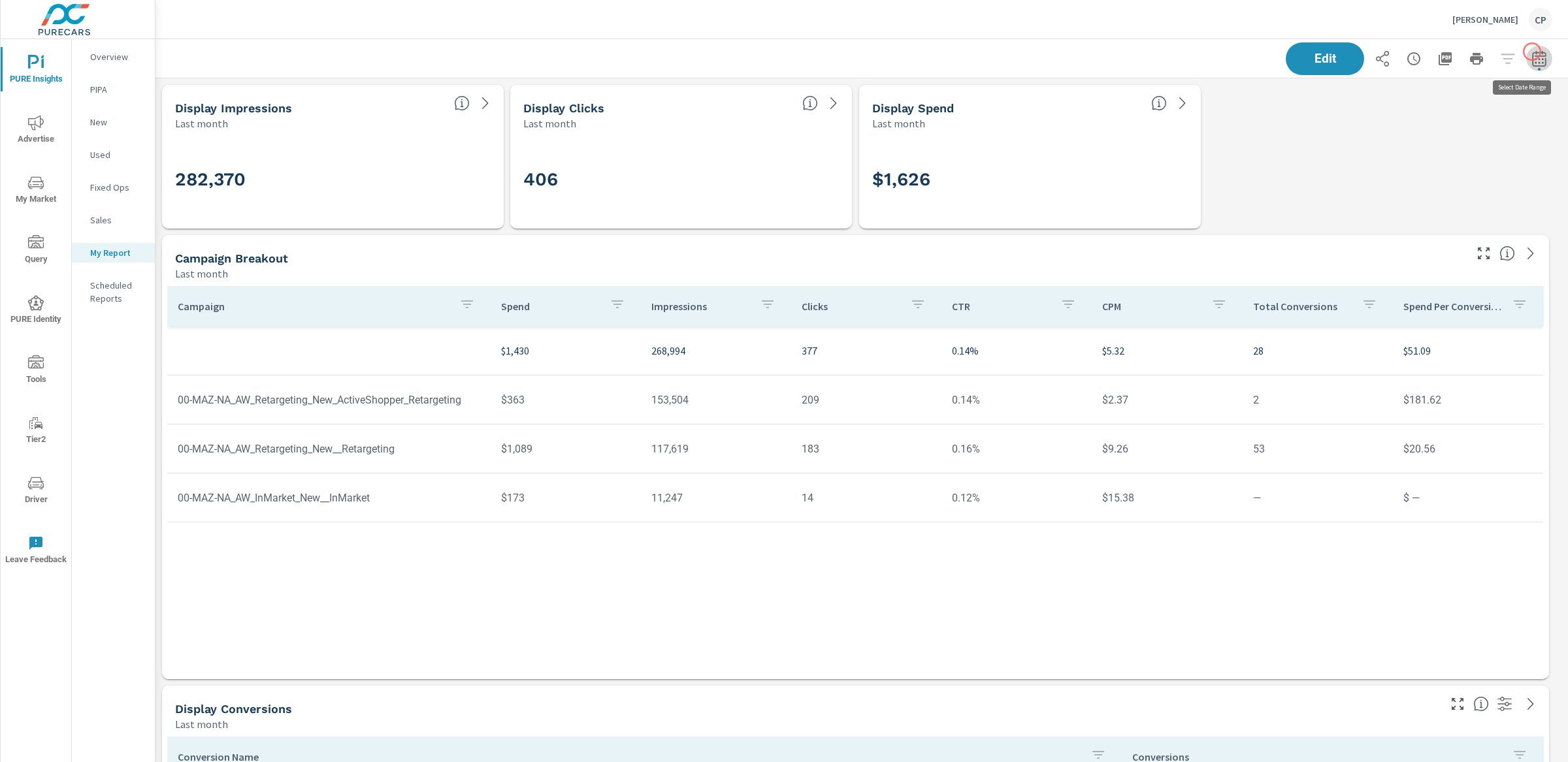
click at [1532, 51] on icon "button" at bounding box center [1539, 59] width 15 height 15
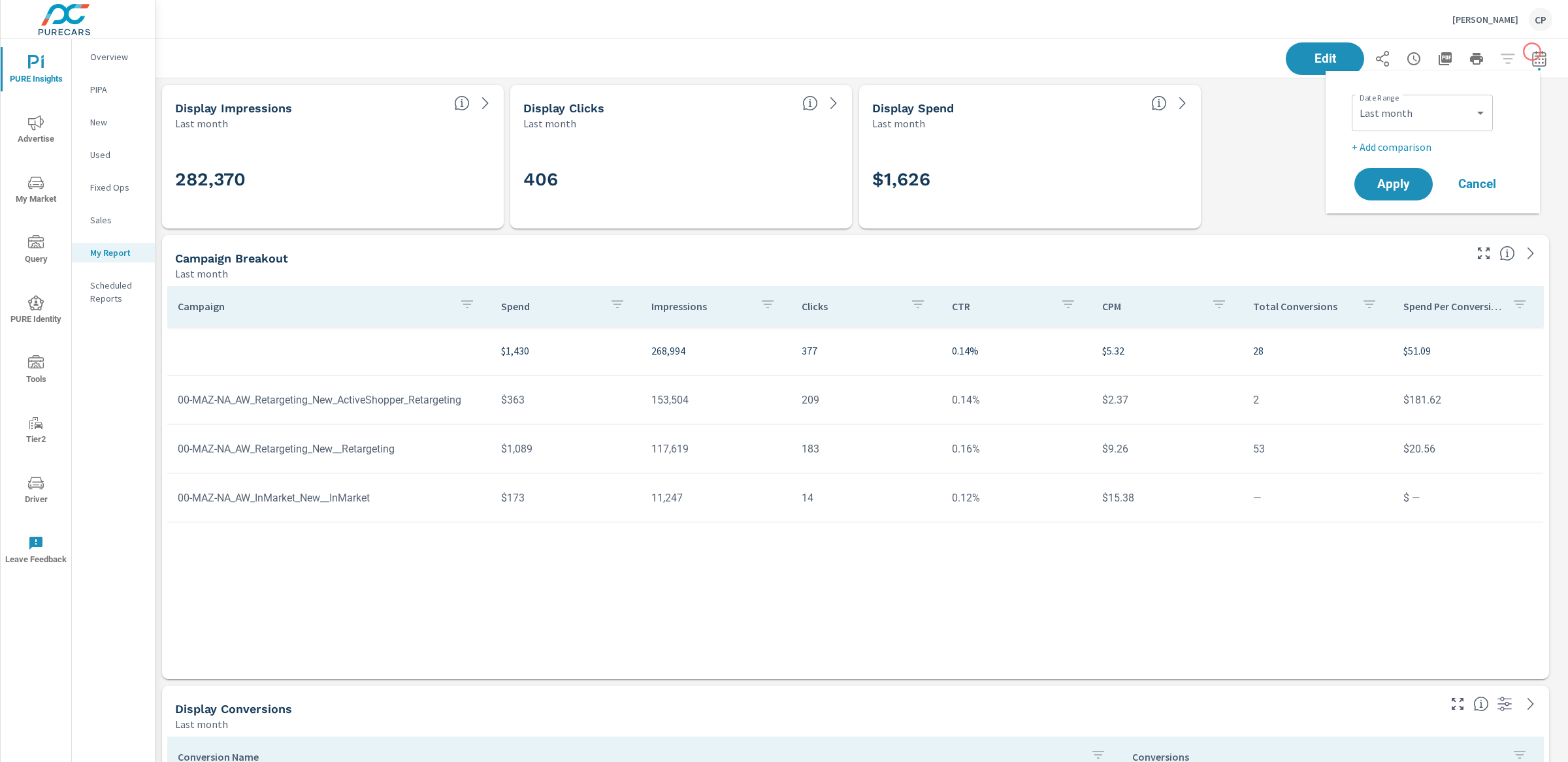
scroll to position [4538, 1425]
click at [1420, 107] on select "Custom Yesterday Last week Last 7 days Last 14 days Last 30 days Last 45 days L…" at bounding box center [1421, 112] width 130 height 26
click at [1357, 100] on select "Custom Yesterday Last week Last 7 days Last 14 days Last 30 days Last 45 days L…" at bounding box center [1421, 112] width 130 height 26
select select "Month to date"
click at [1406, 183] on span "Apply" at bounding box center [1393, 184] width 53 height 12
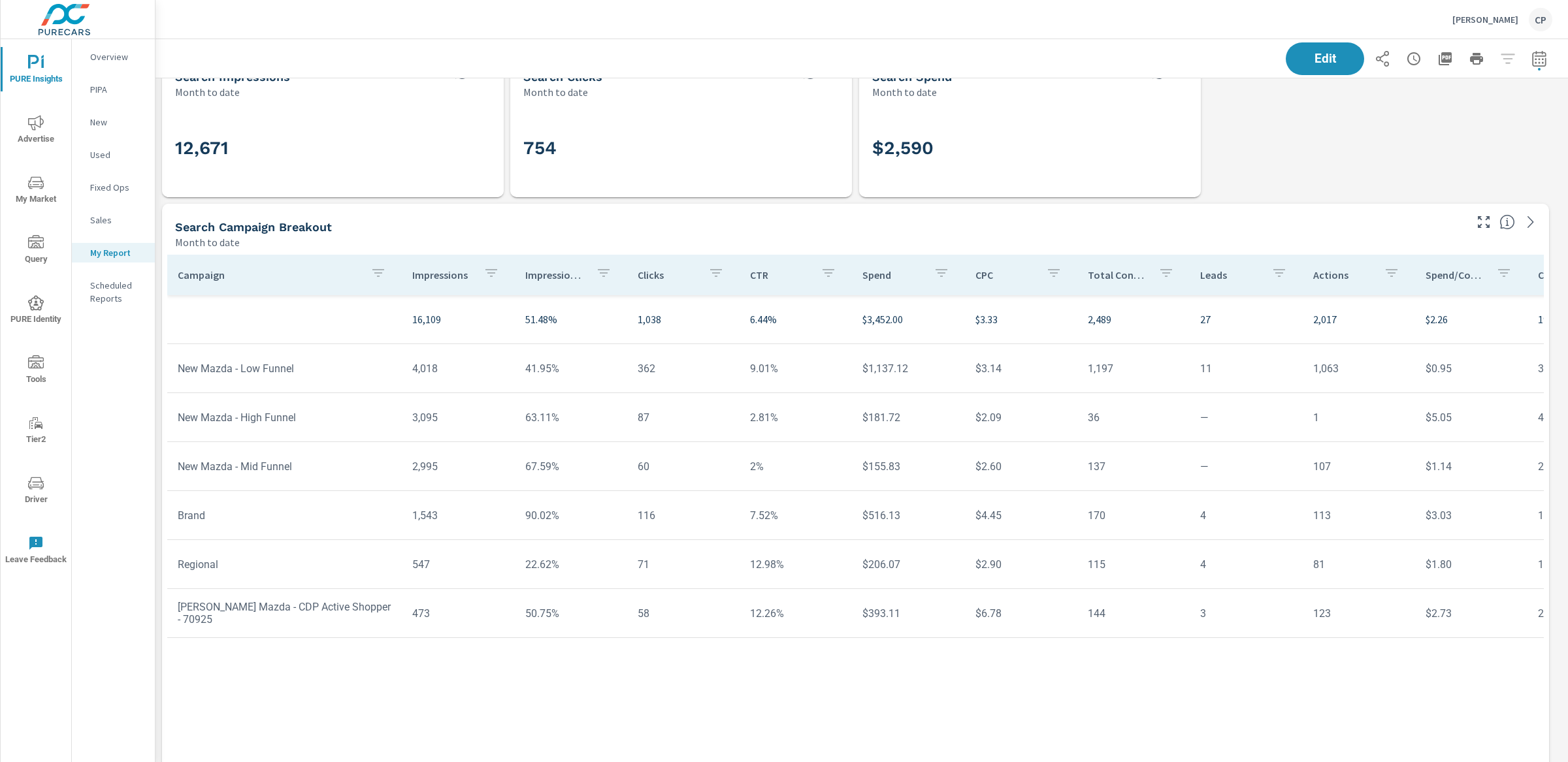
scroll to position [2588, 0]
click at [1477, 11] on div "Lou Fusz Mazda CP" at bounding box center [1501, 19] width 100 height 24
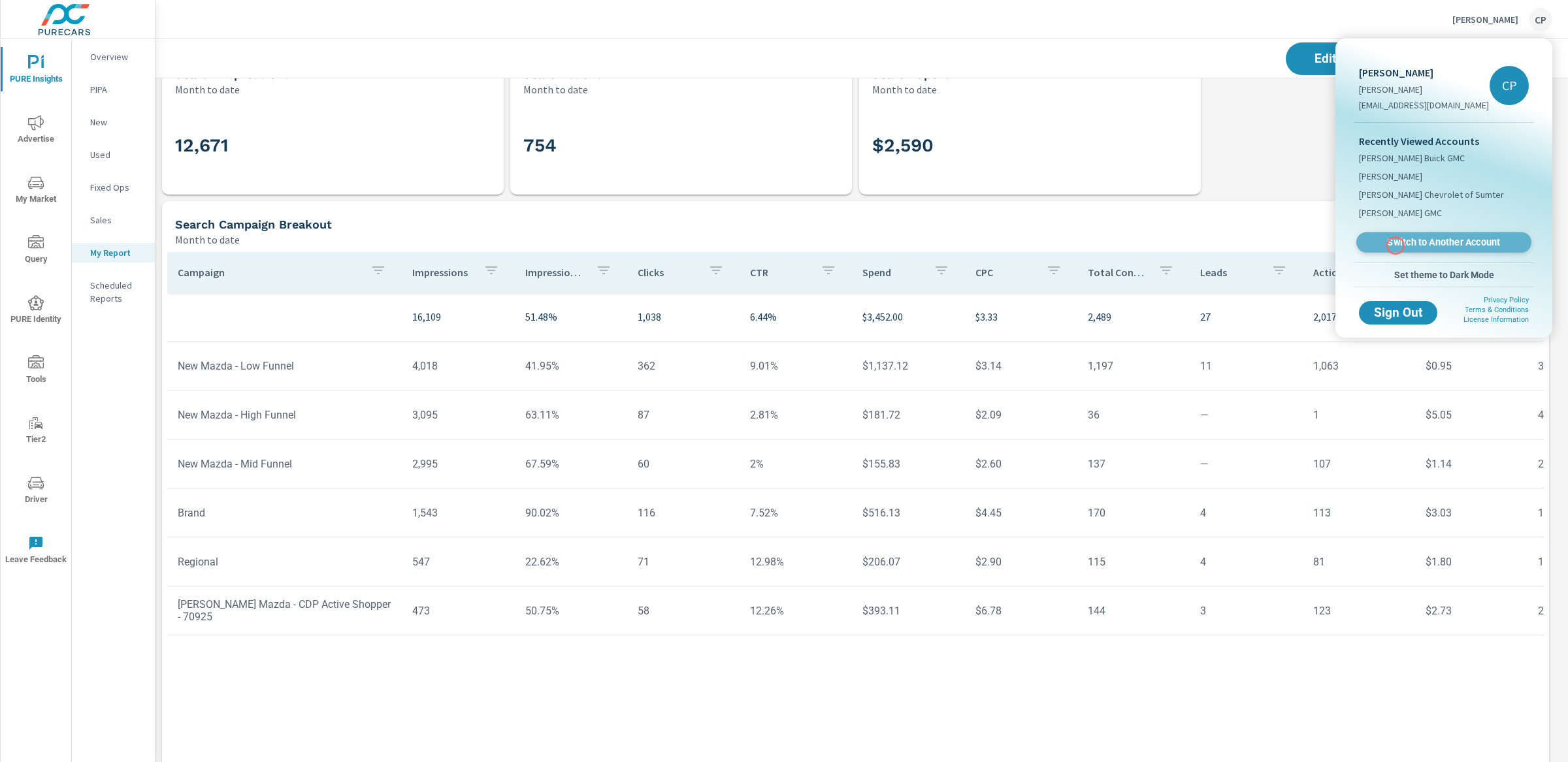
click at [1396, 245] on span "Switch to Another Account" at bounding box center [1443, 243] width 160 height 12
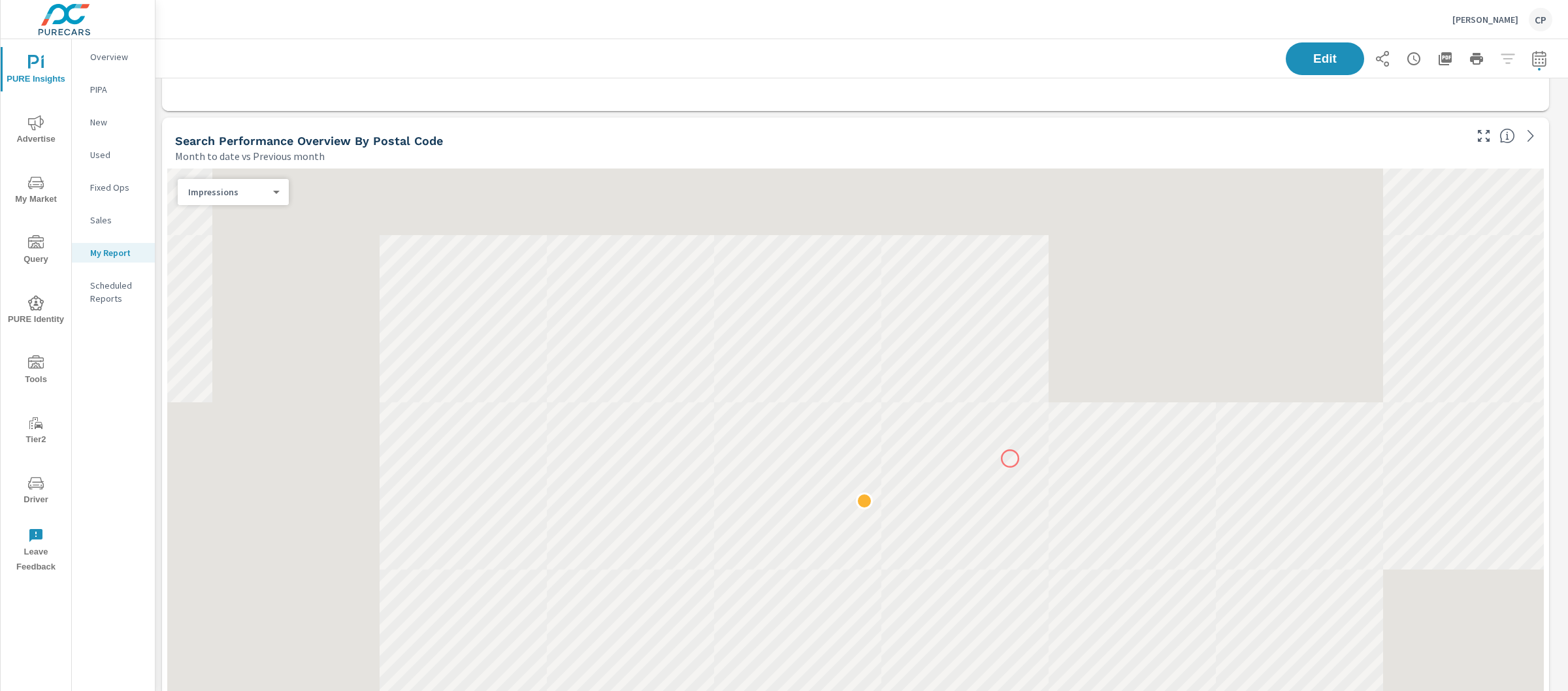
scroll to position [1785, 0]
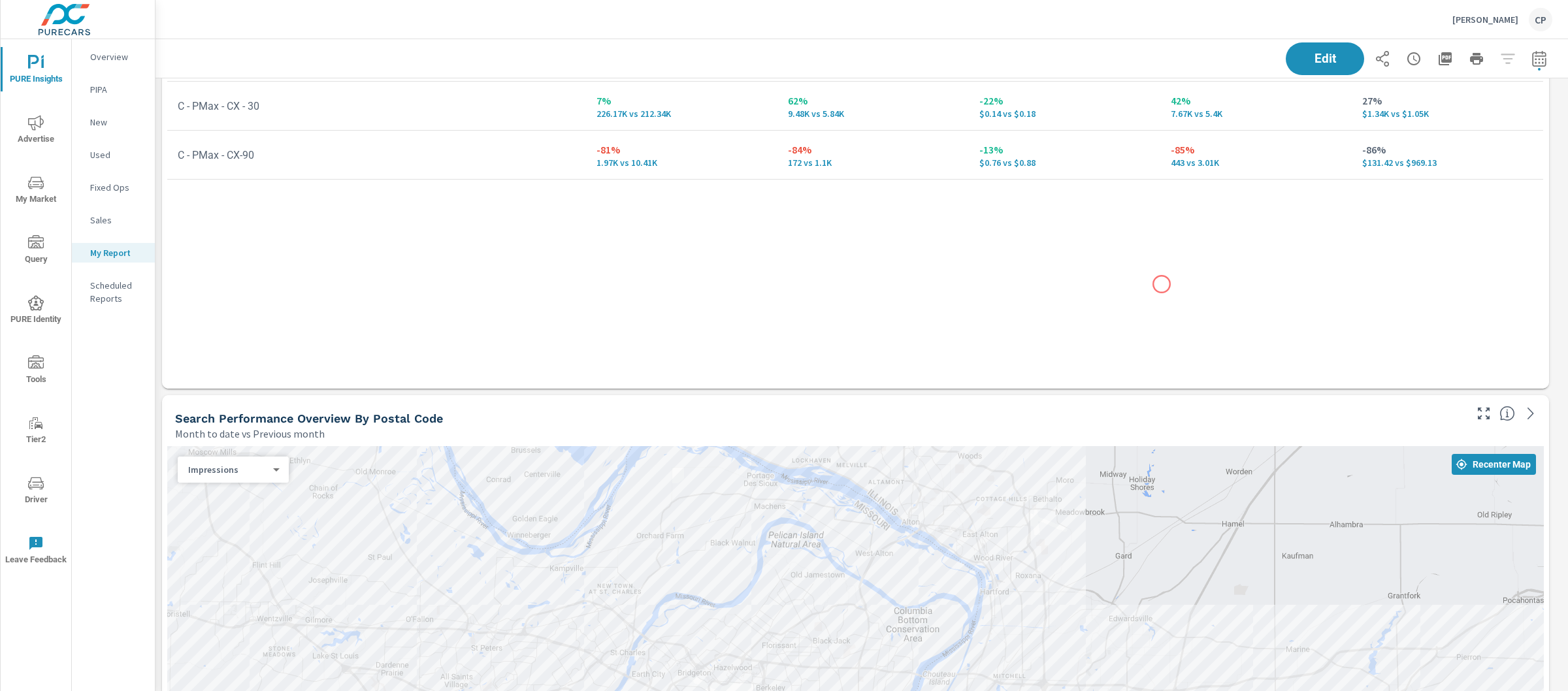
scroll to position [2024, 0]
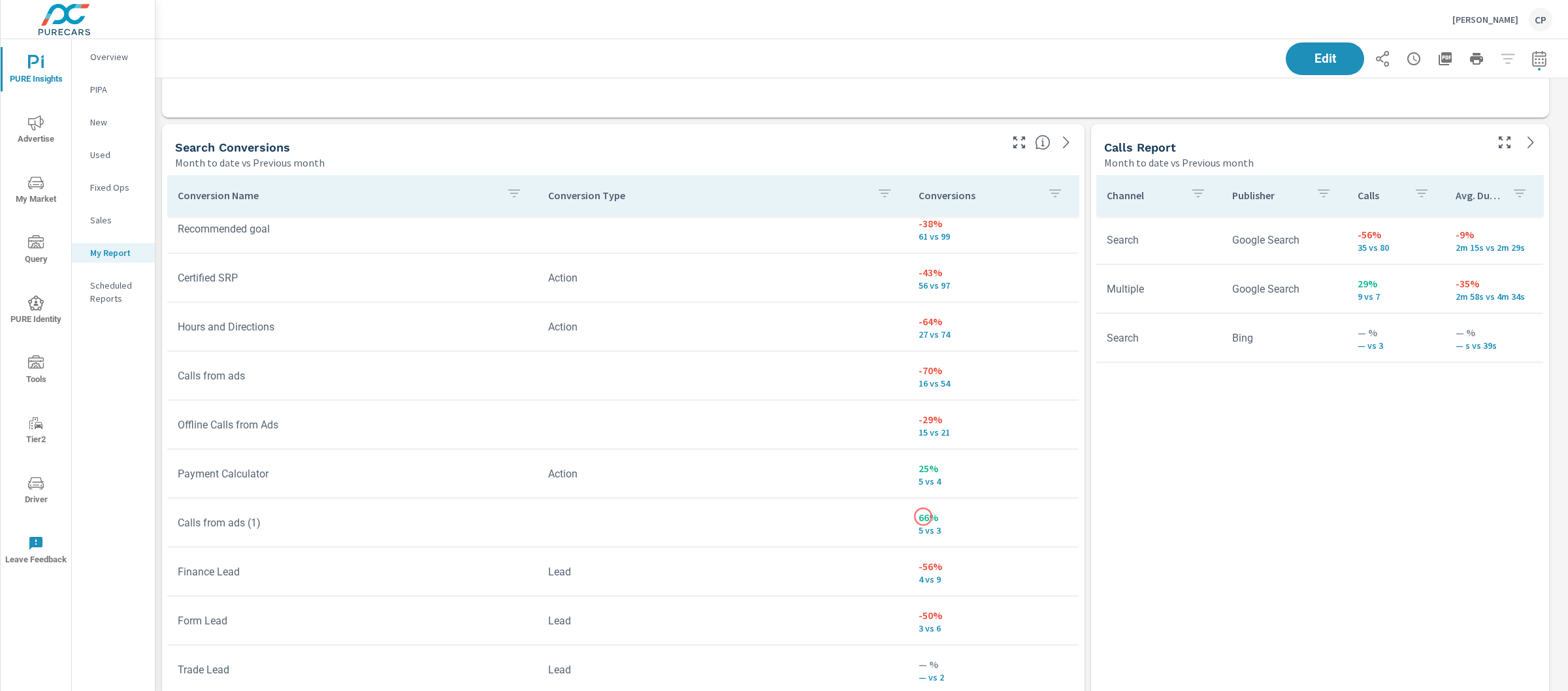
scroll to position [3279, 0]
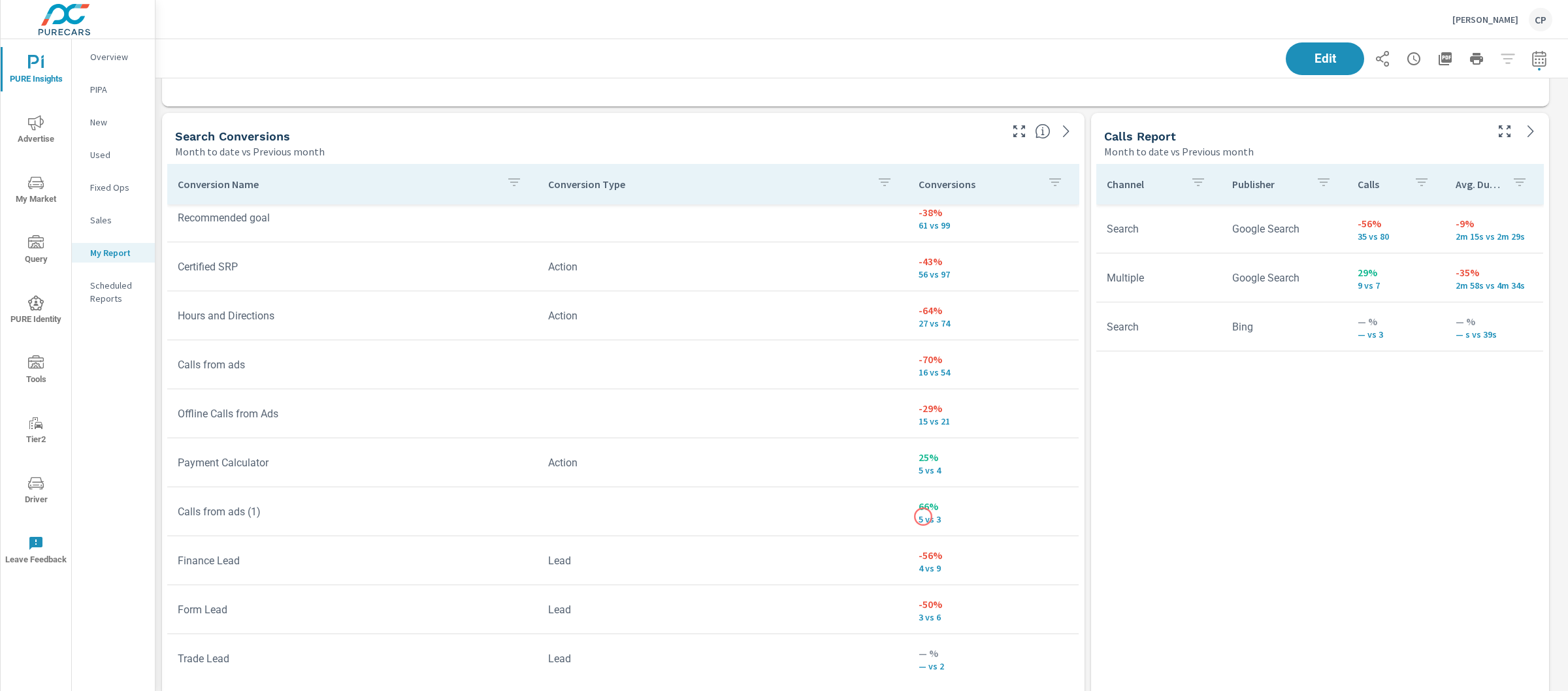
scroll to position [168, 0]
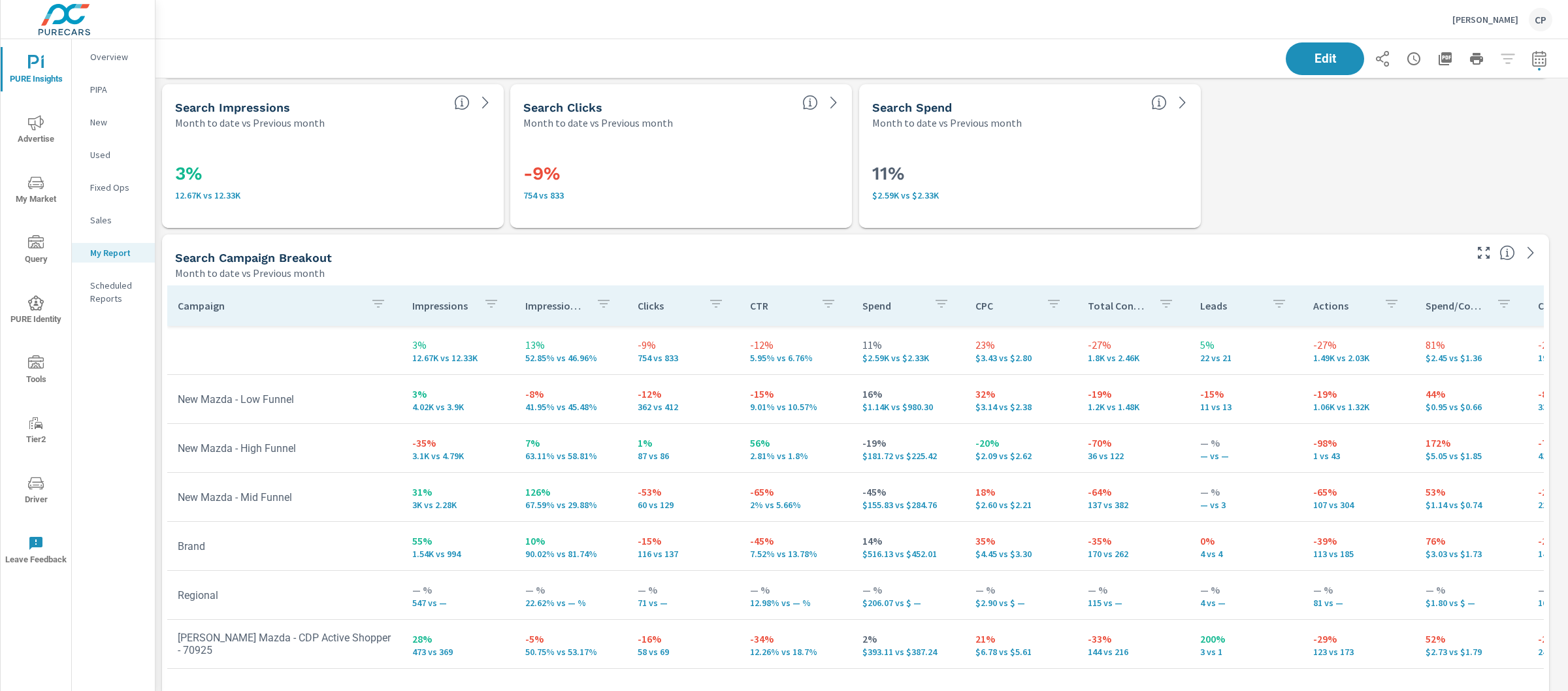
scroll to position [2572, 0]
